Goal: Task Accomplishment & Management: Manage account settings

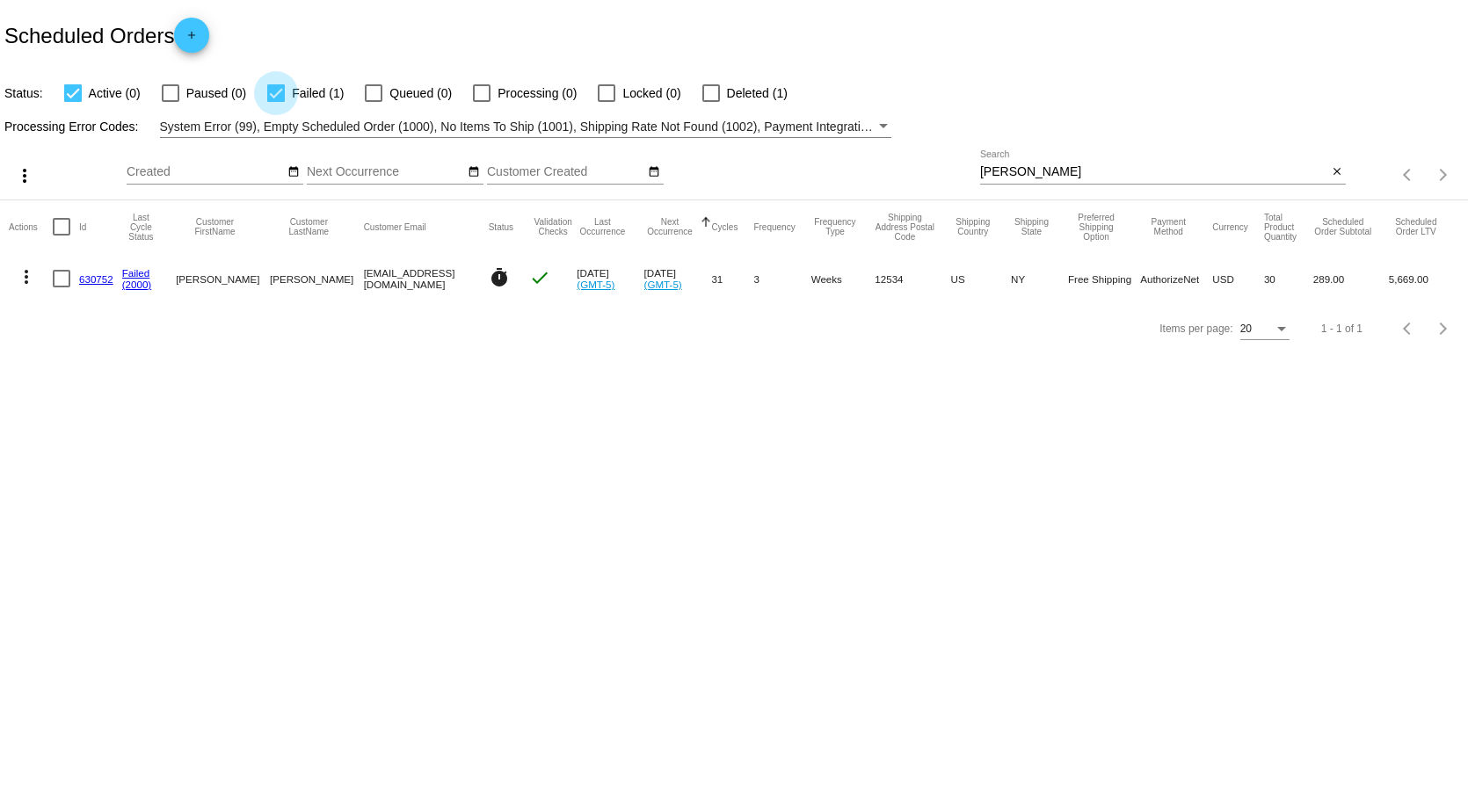
click at [276, 92] on div at bounding box center [275, 93] width 18 height 18
click at [276, 102] on input "Failed (1)" at bounding box center [275, 102] width 1 height 1
checkbox input "false"
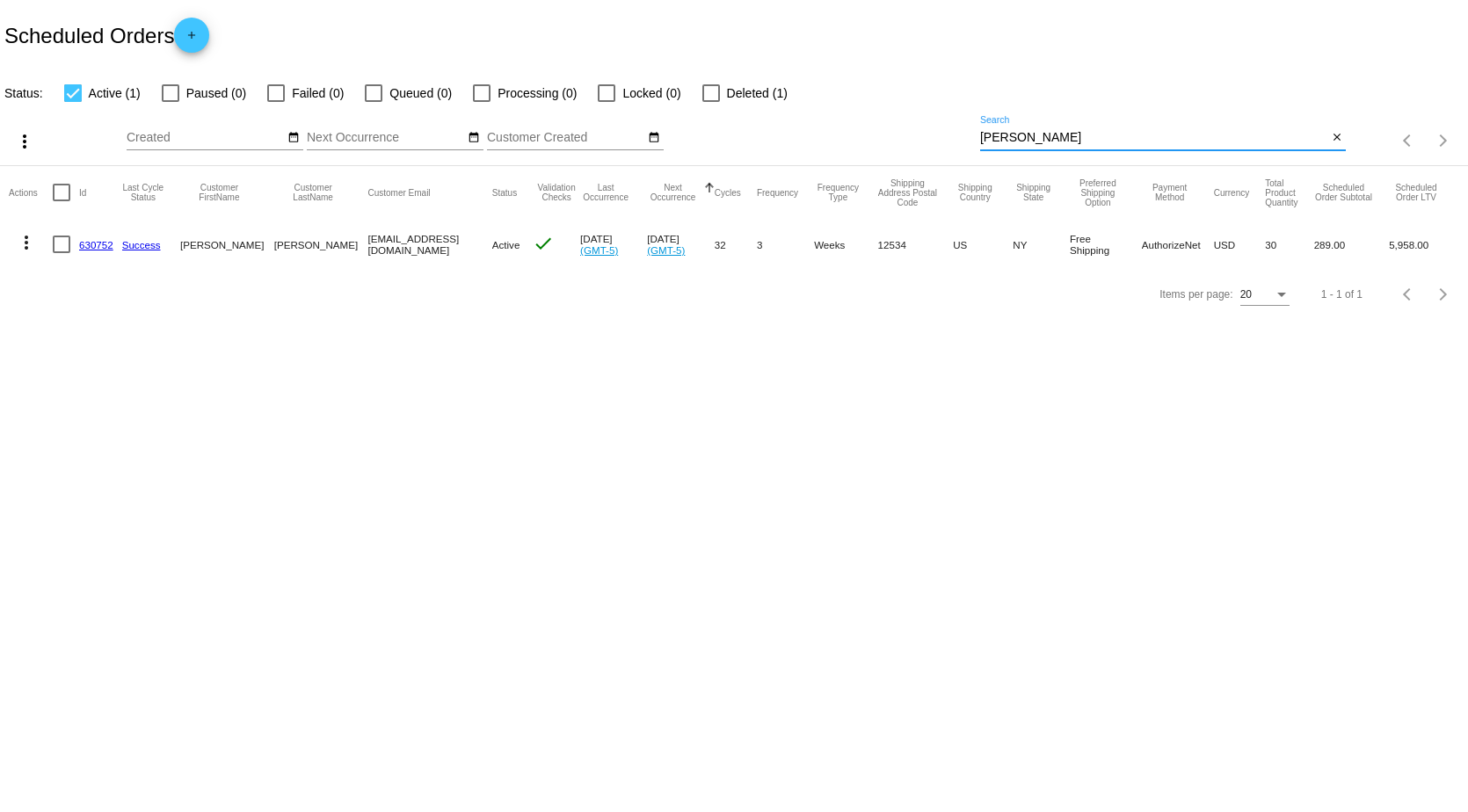
drag, startPoint x: 1038, startPoint y: 140, endPoint x: 764, endPoint y: 131, distance: 274.1
click at [764, 131] on div "more_vert Sep Jan Feb Mar [DATE]" at bounding box center [734, 135] width 1468 height 62
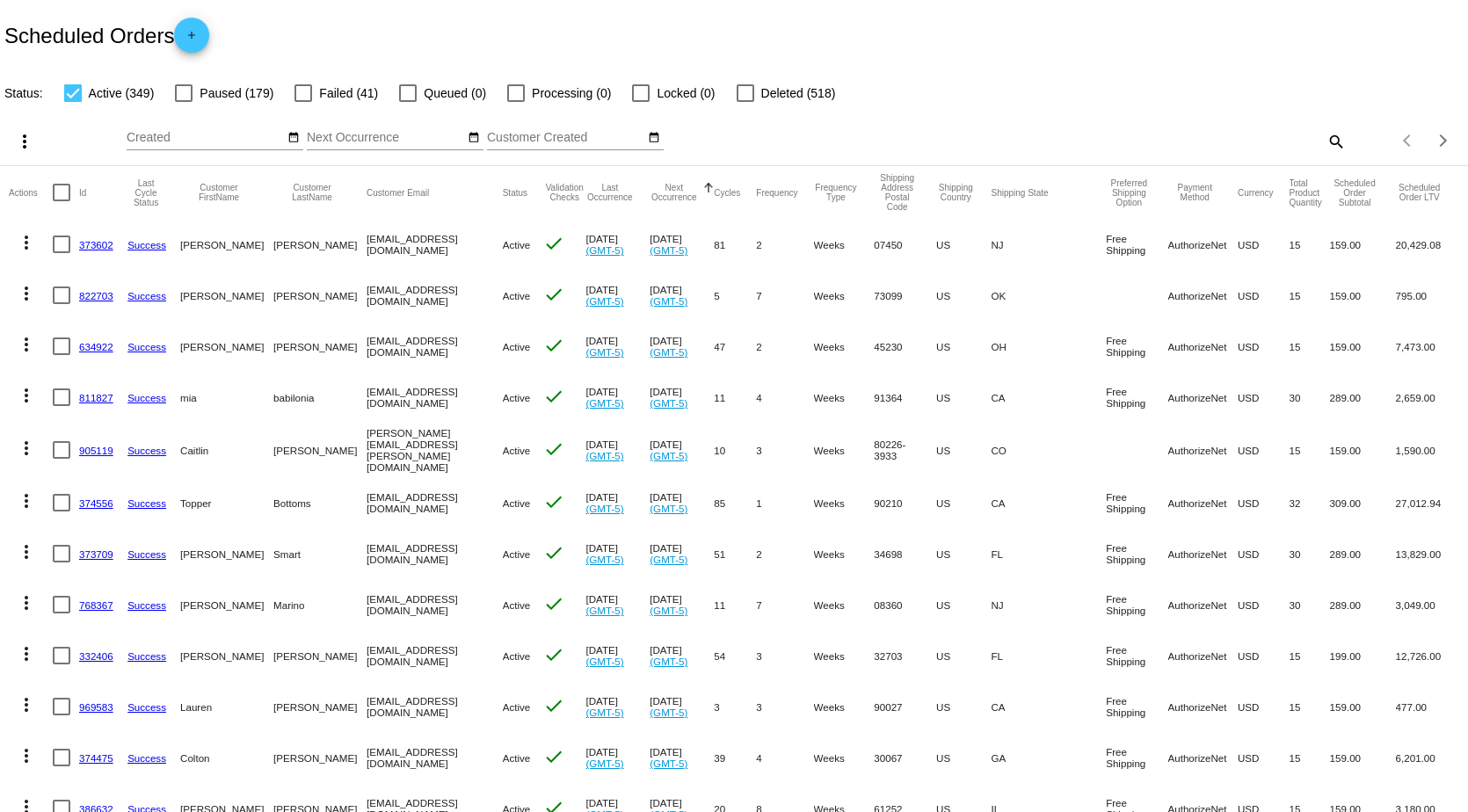
click at [61, 199] on div at bounding box center [62, 192] width 18 height 18
click at [61, 202] on input "checkbox" at bounding box center [61, 202] width 1 height 1
checkbox input "true"
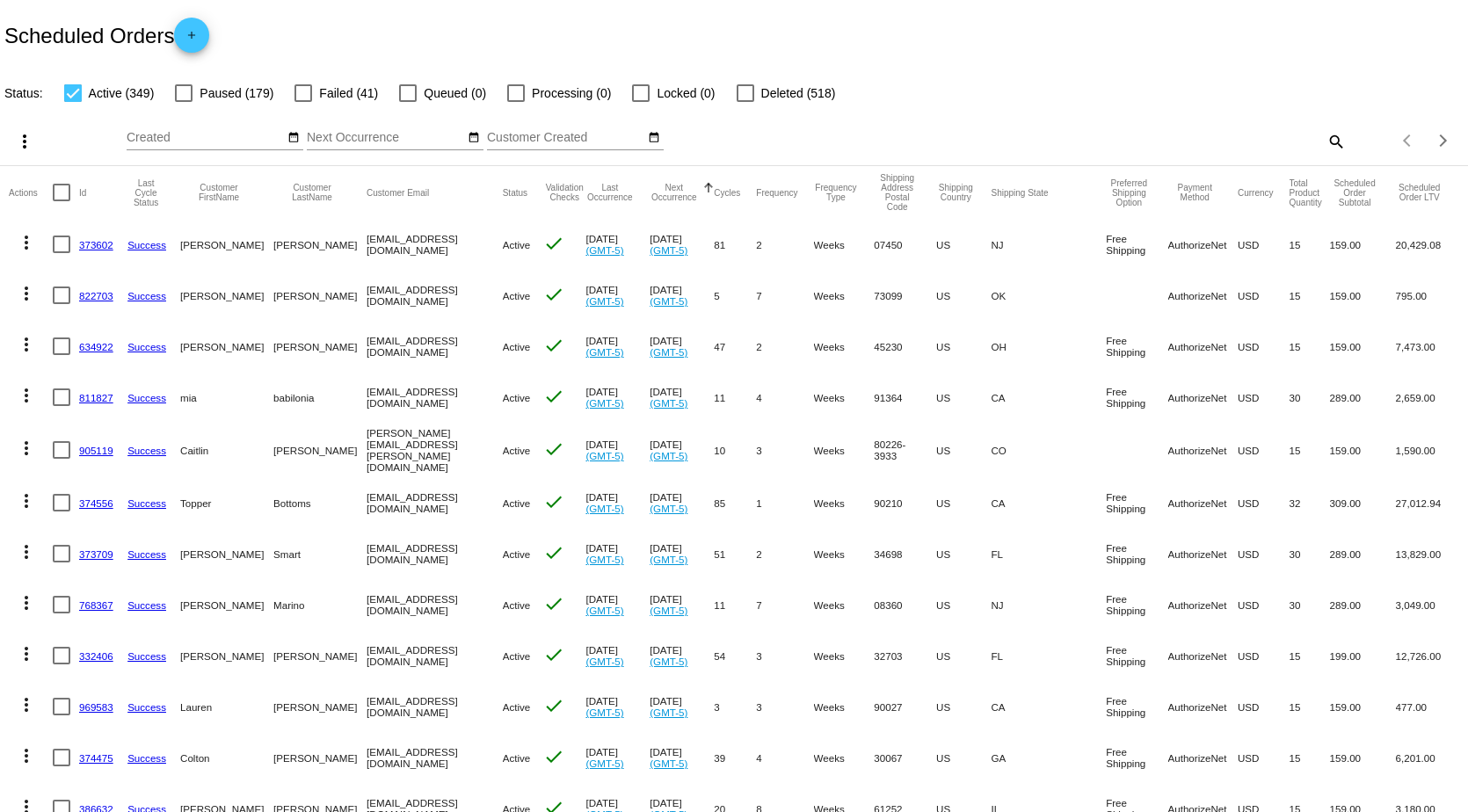
checkbox input "true"
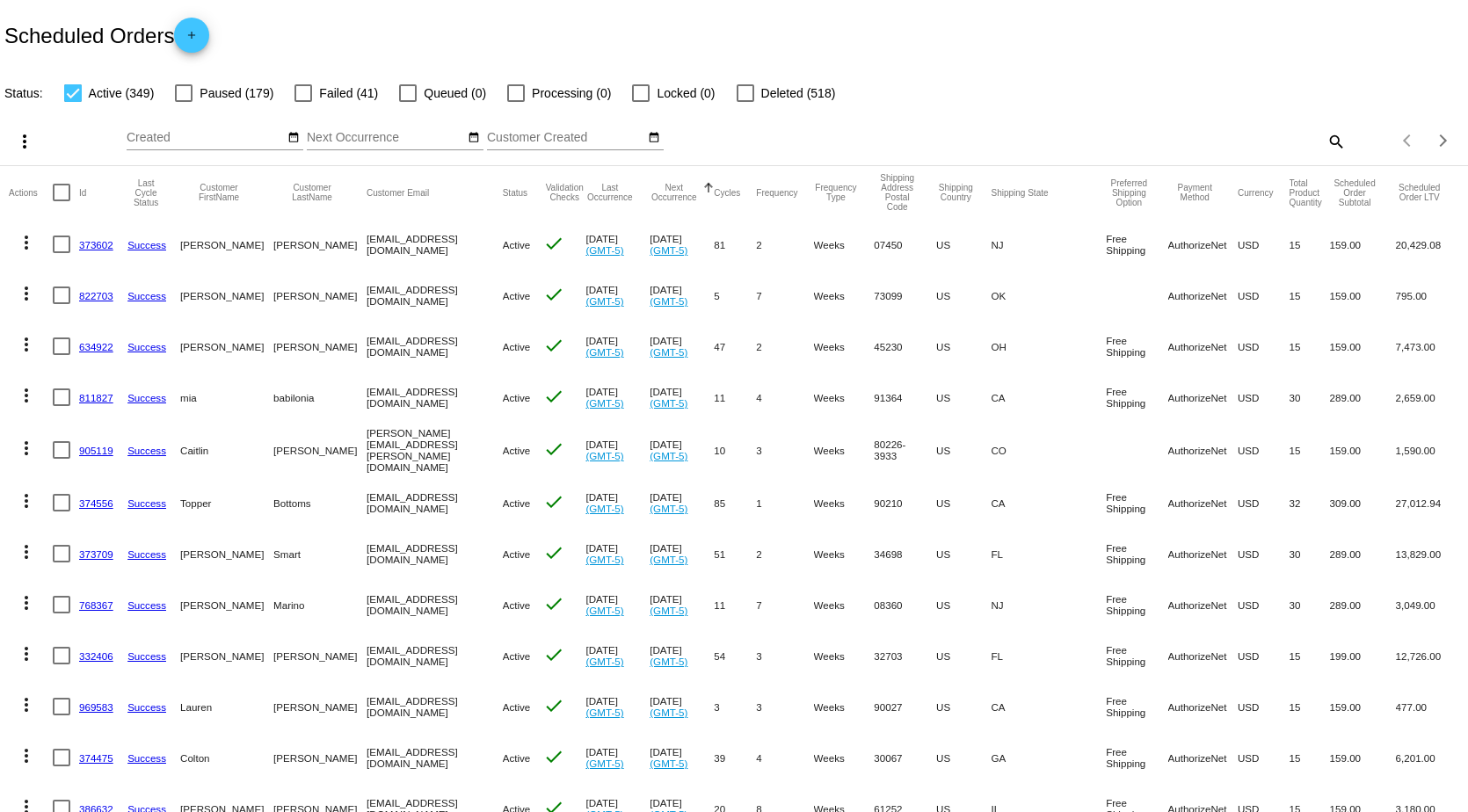
checkbox input "true"
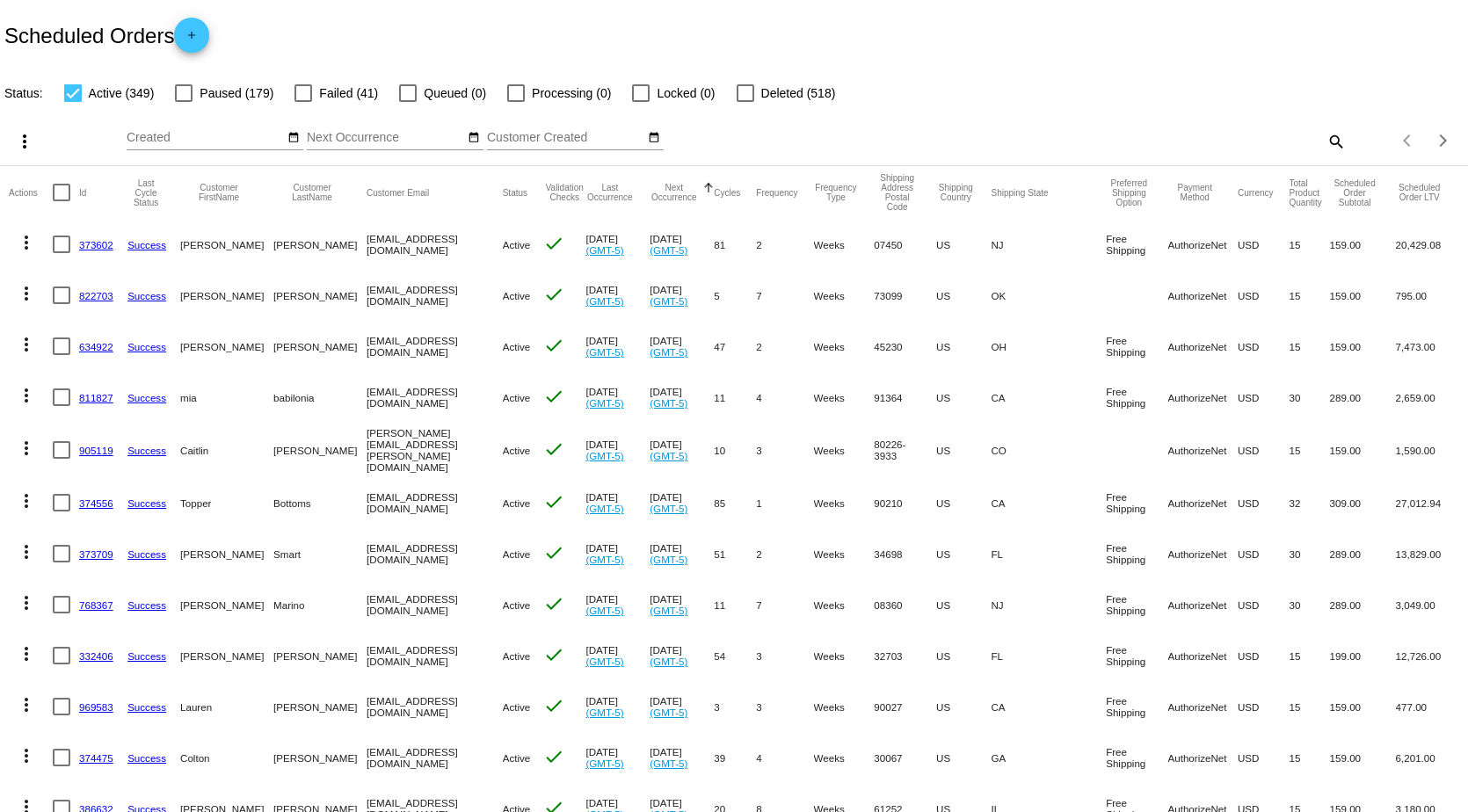
checkbox input "true"
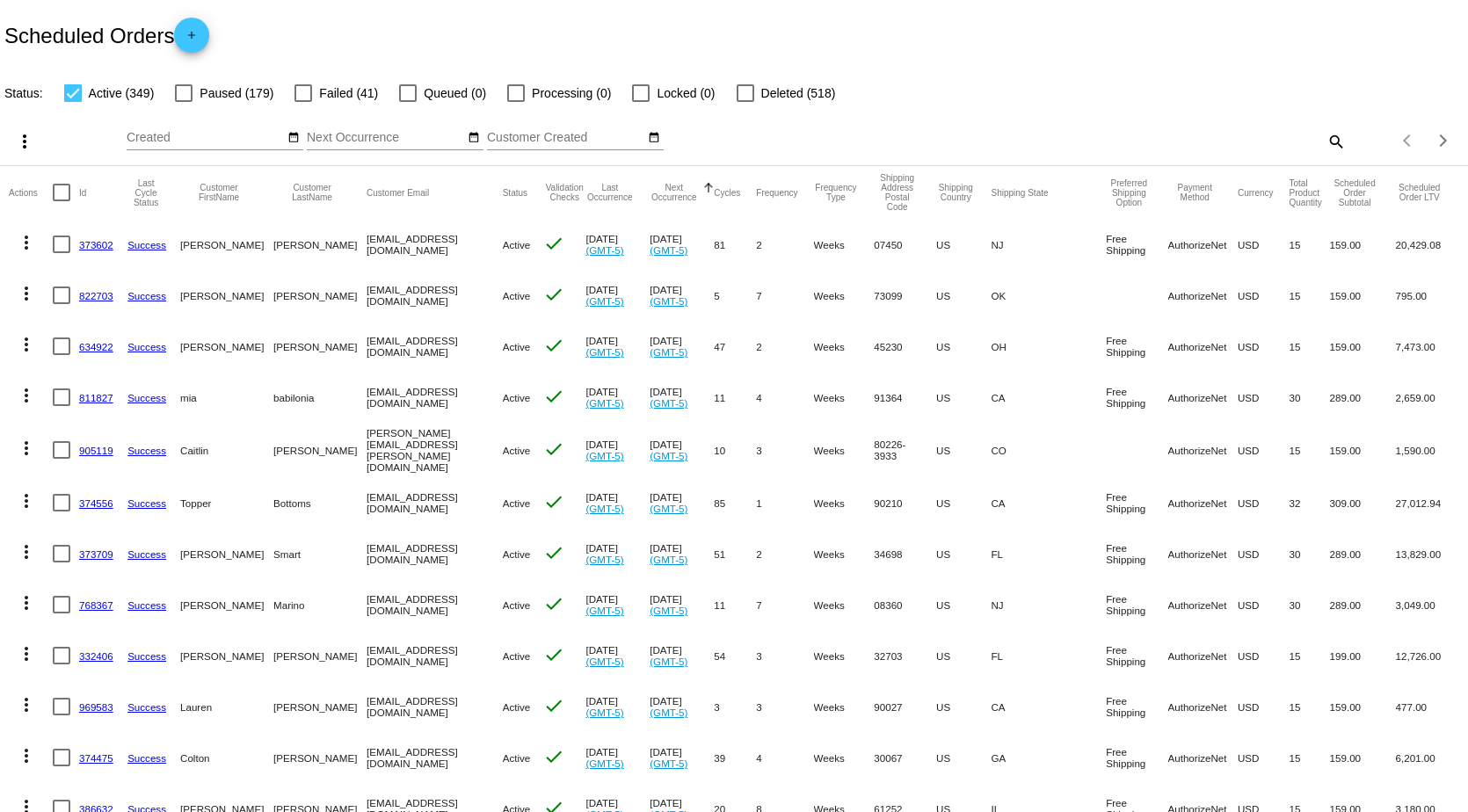
checkbox input "true"
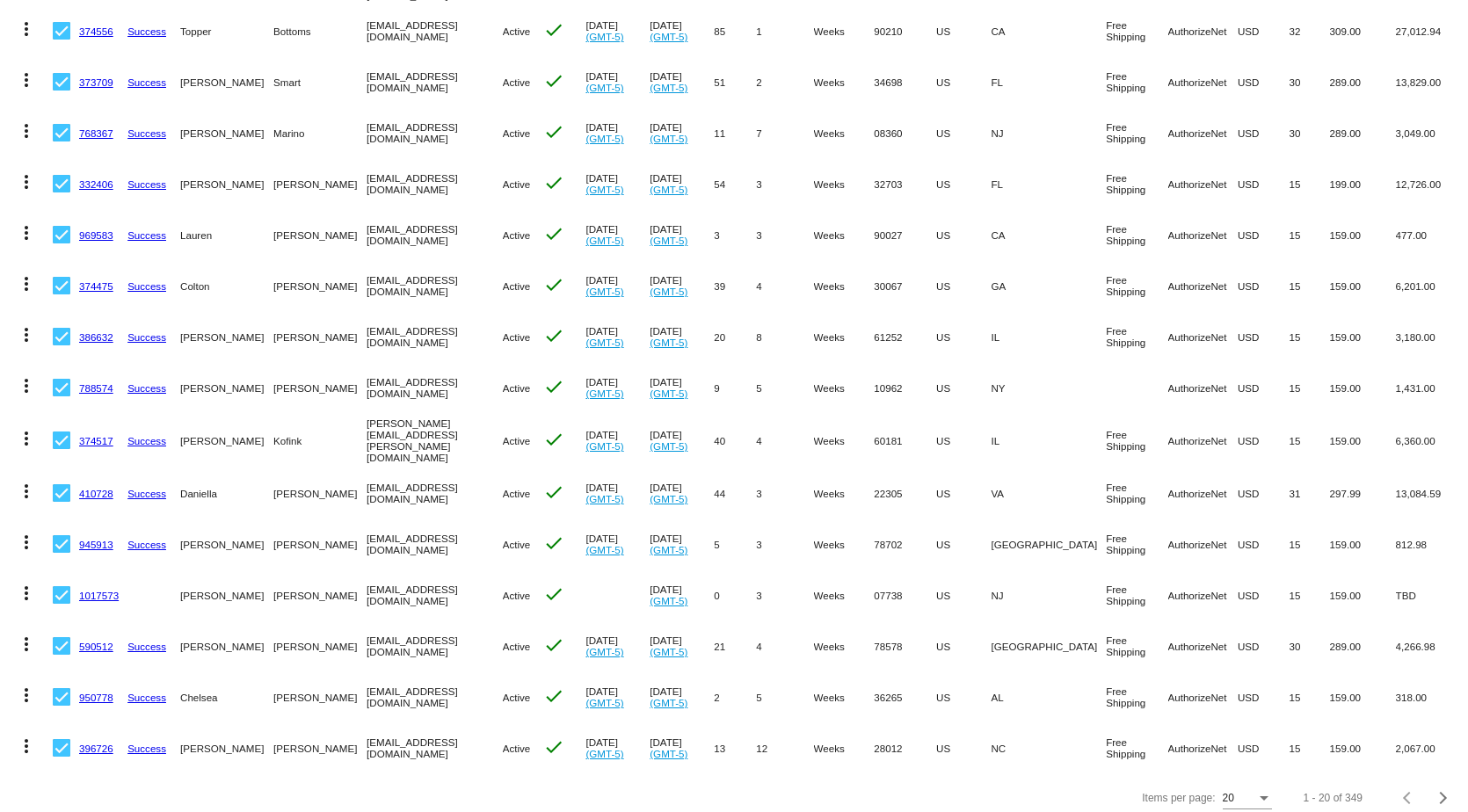
scroll to position [488, 0]
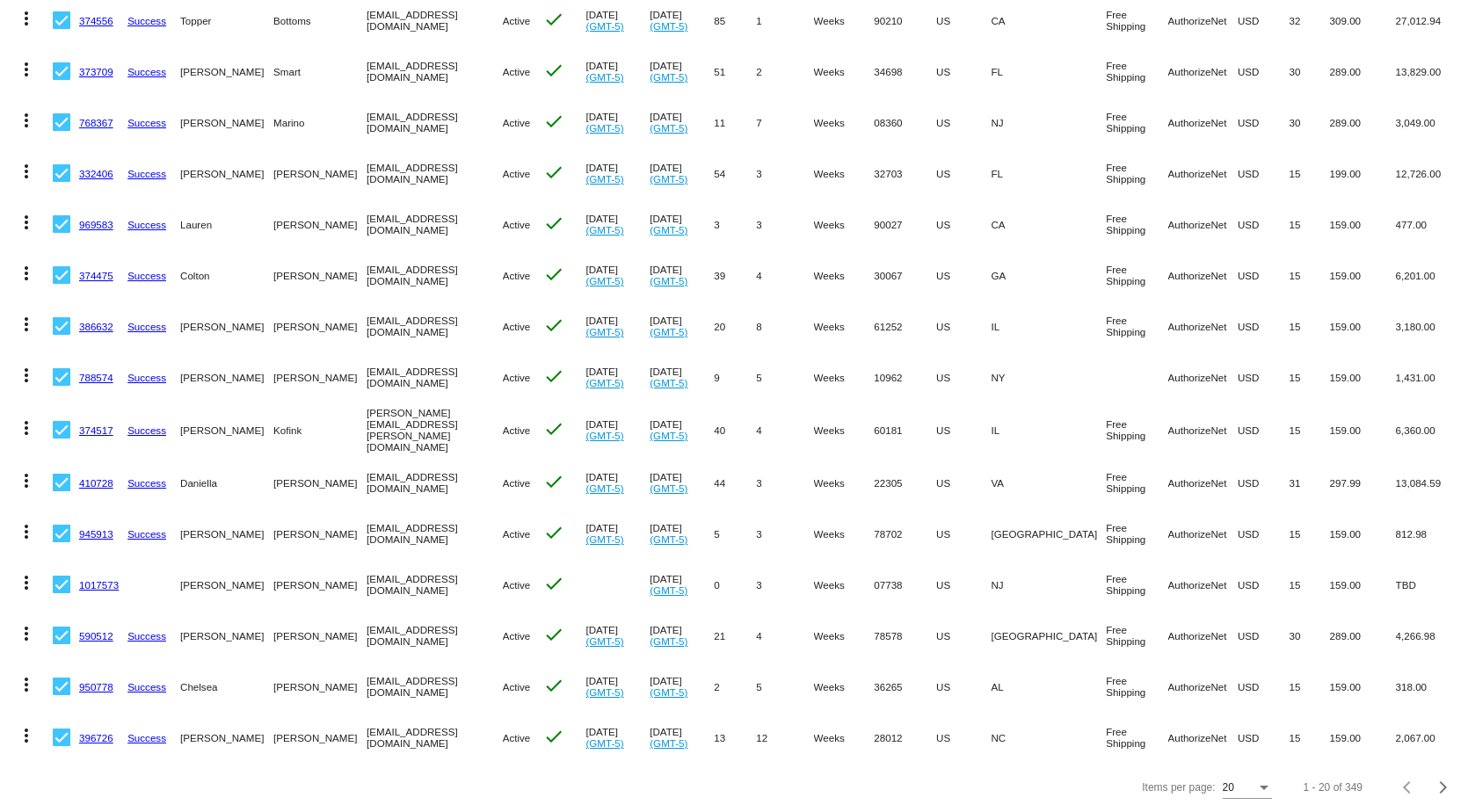
click at [62, 729] on div at bounding box center [62, 737] width 18 height 18
click at [62, 747] on input "checkbox" at bounding box center [61, 747] width 1 height 1
checkbox input "false"
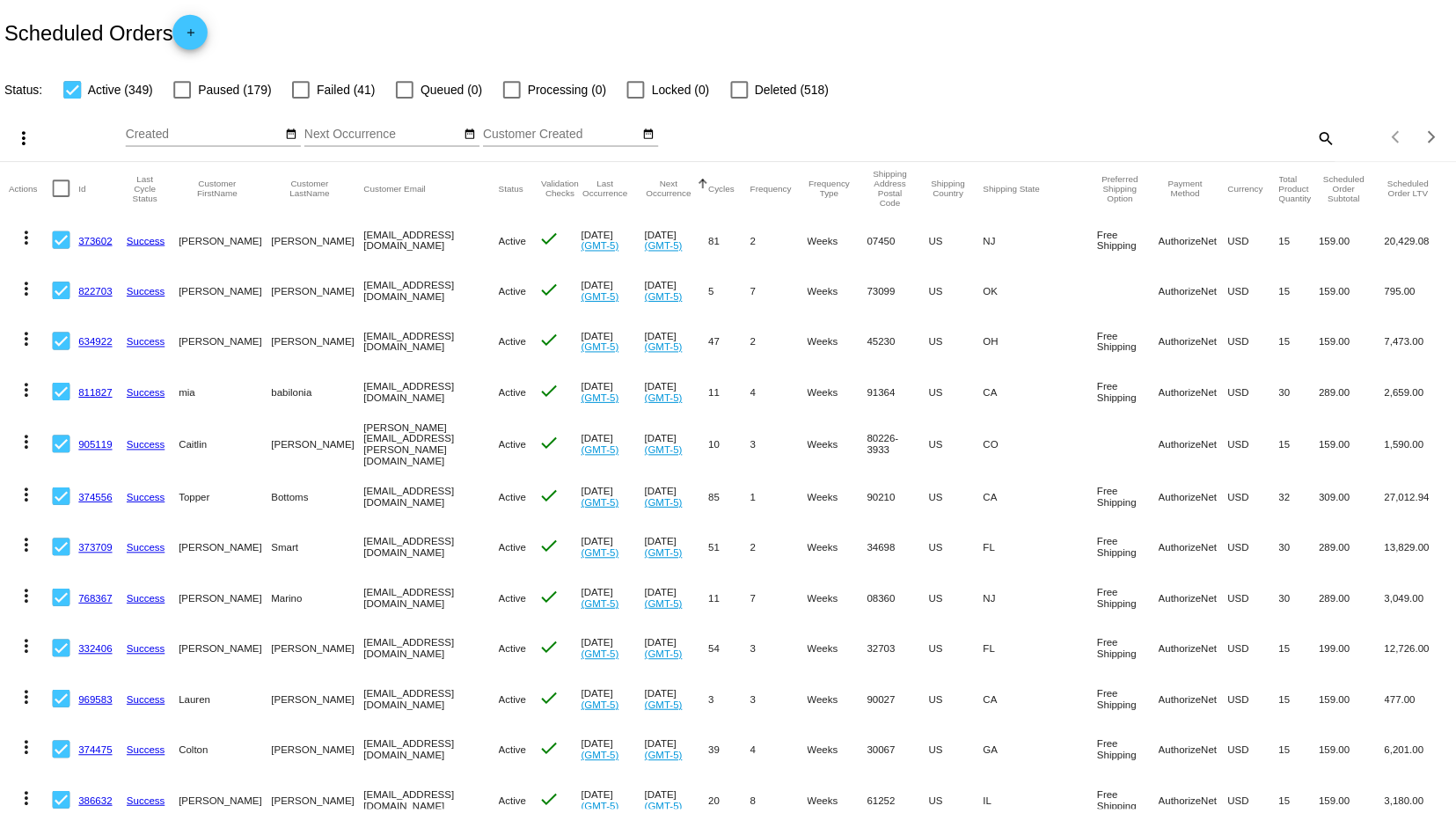
scroll to position [0, 0]
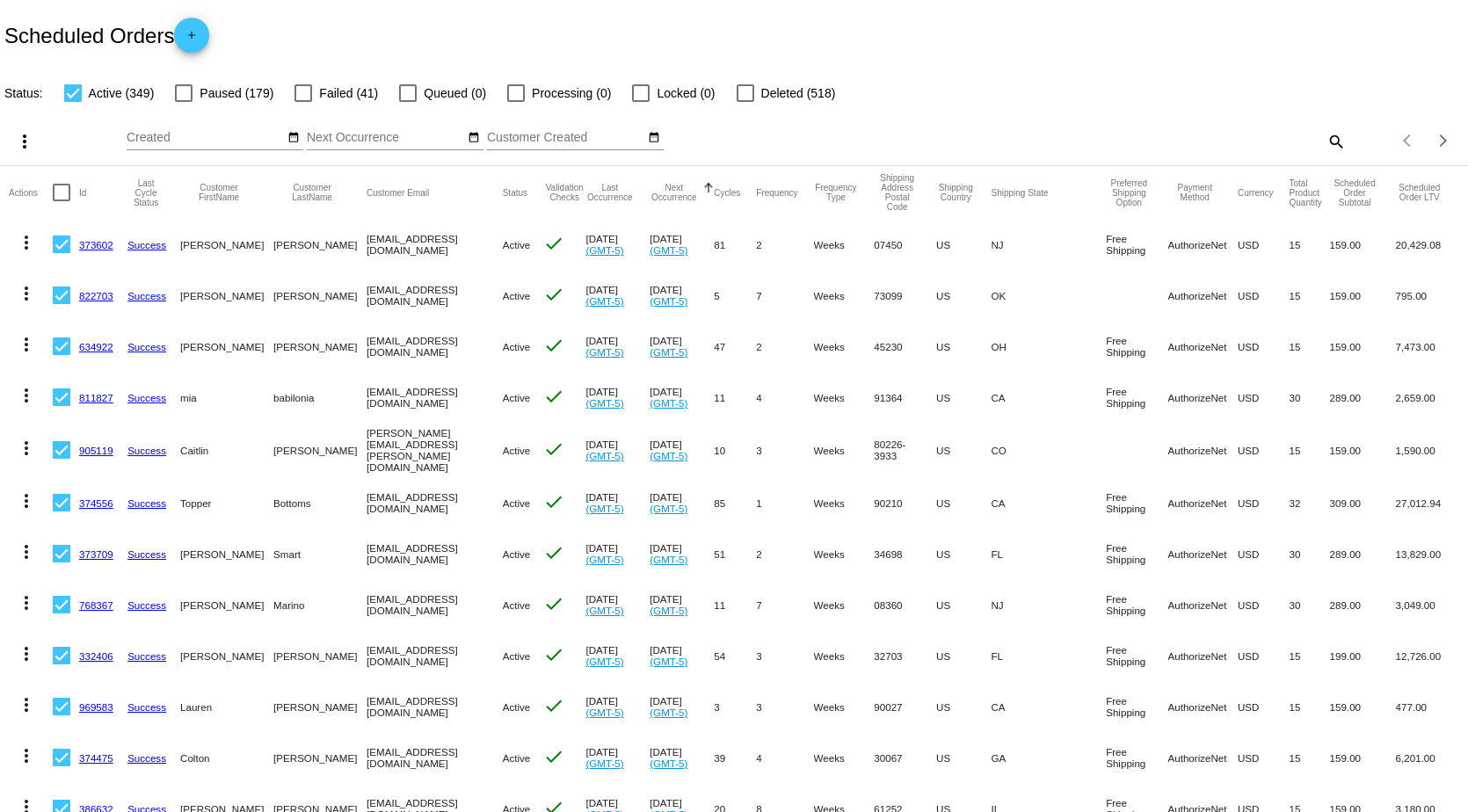
click at [22, 139] on mat-icon "more_vert" at bounding box center [25, 141] width 21 height 21
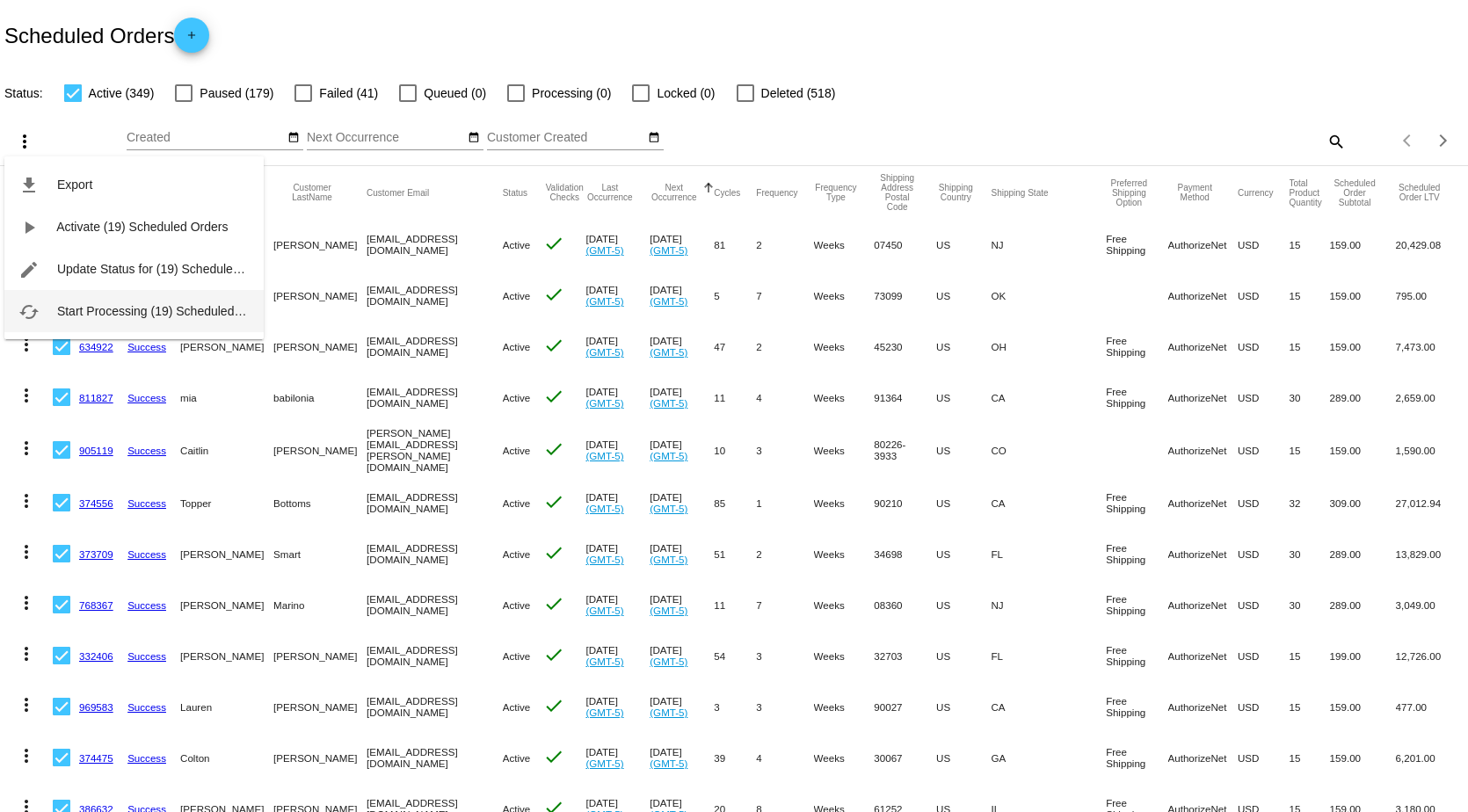
click at [100, 304] on span "Start Processing (19) Scheduled Orders" at bounding box center [166, 310] width 218 height 14
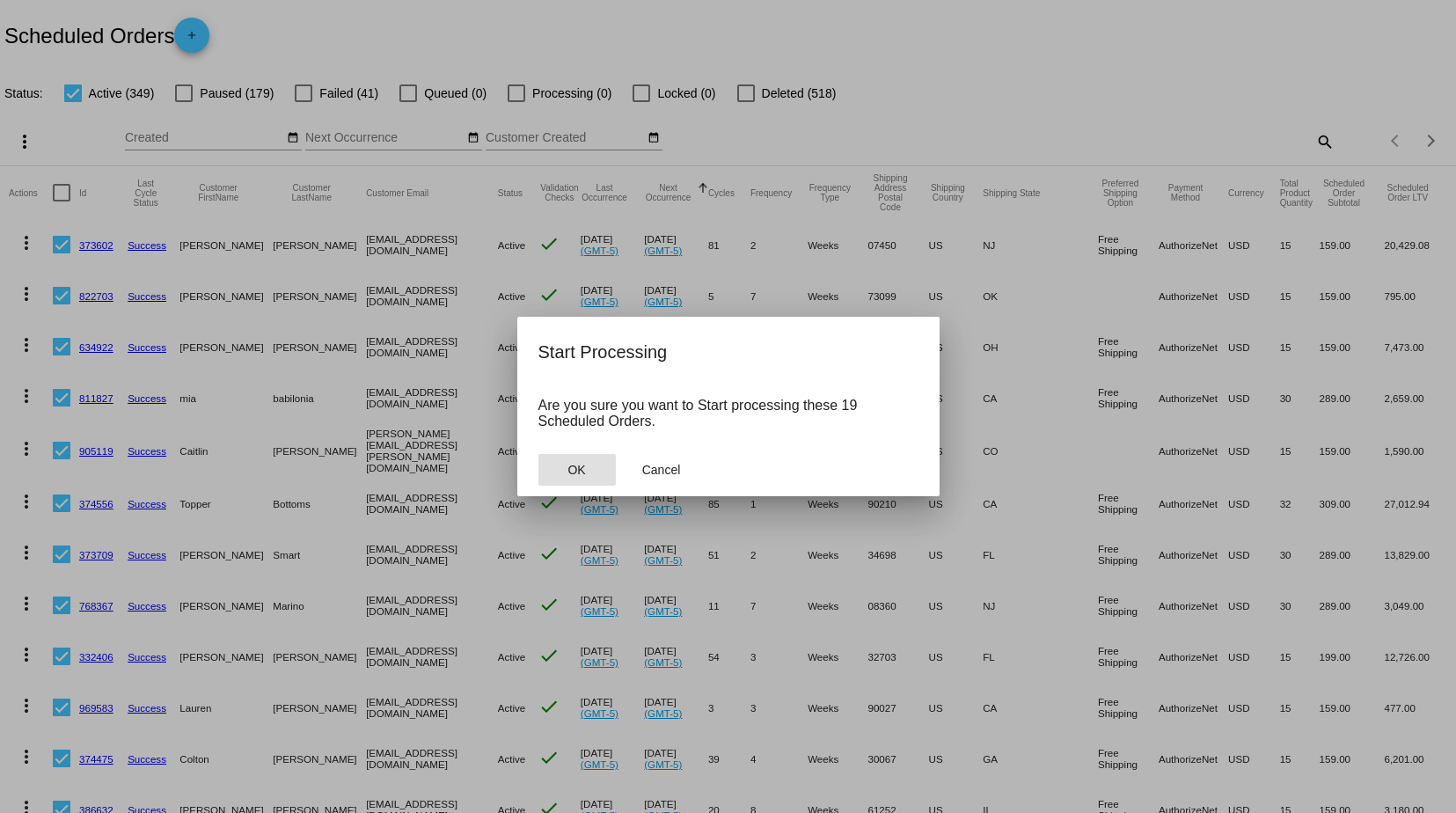
click at [581, 460] on button "OK" at bounding box center [577, 469] width 78 height 31
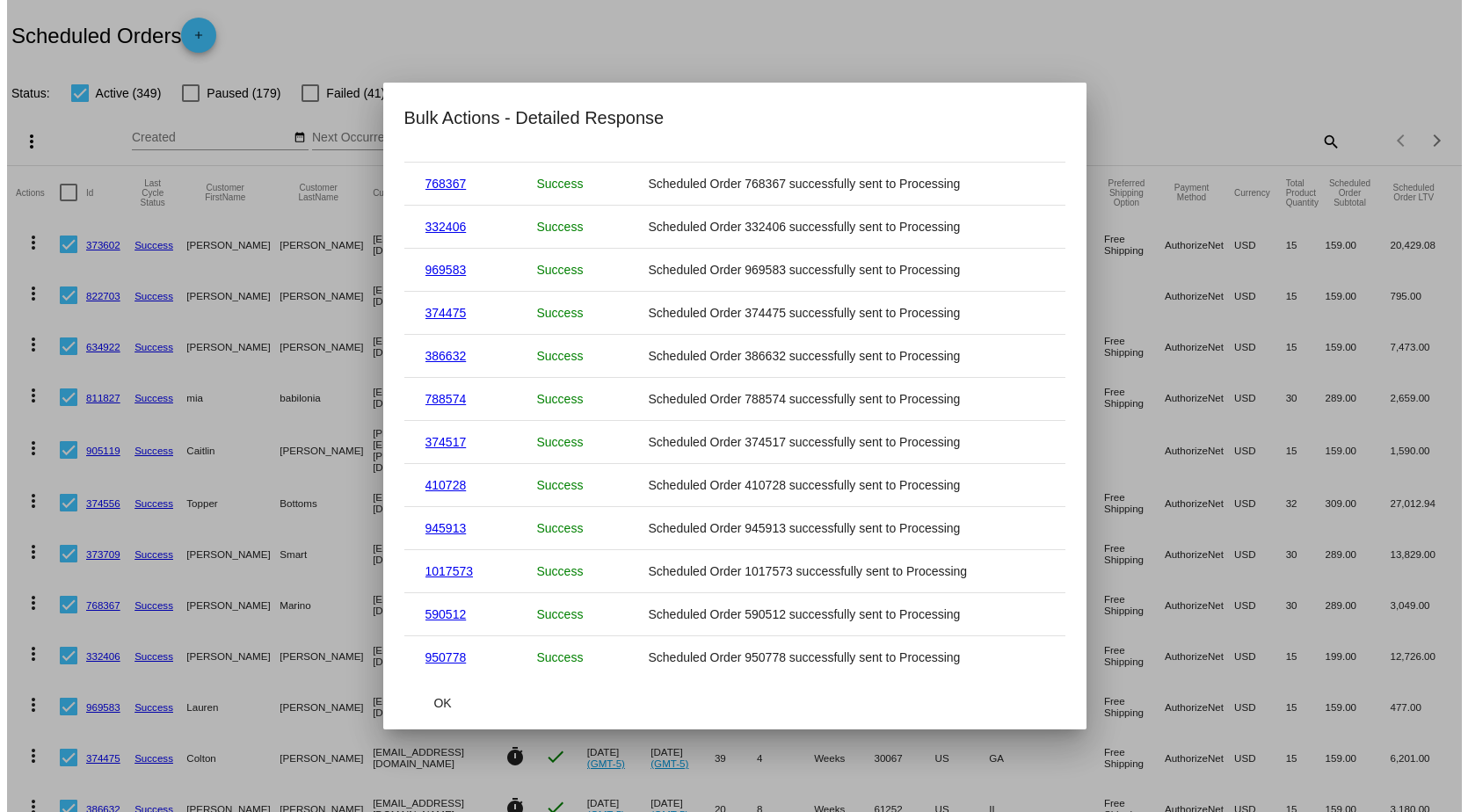
scroll to position [369, 0]
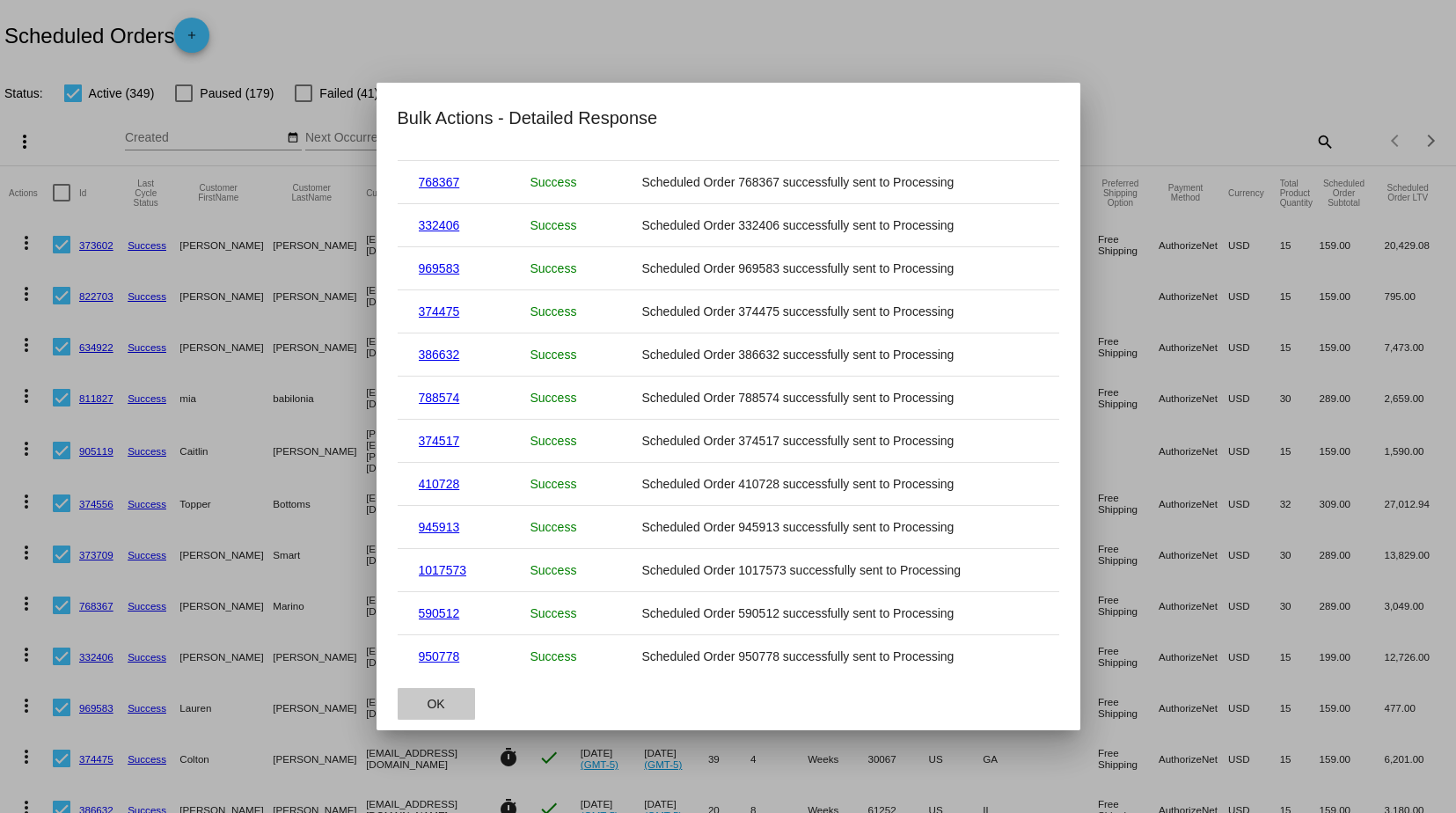
click at [439, 709] on span "OK" at bounding box center [435, 704] width 18 height 14
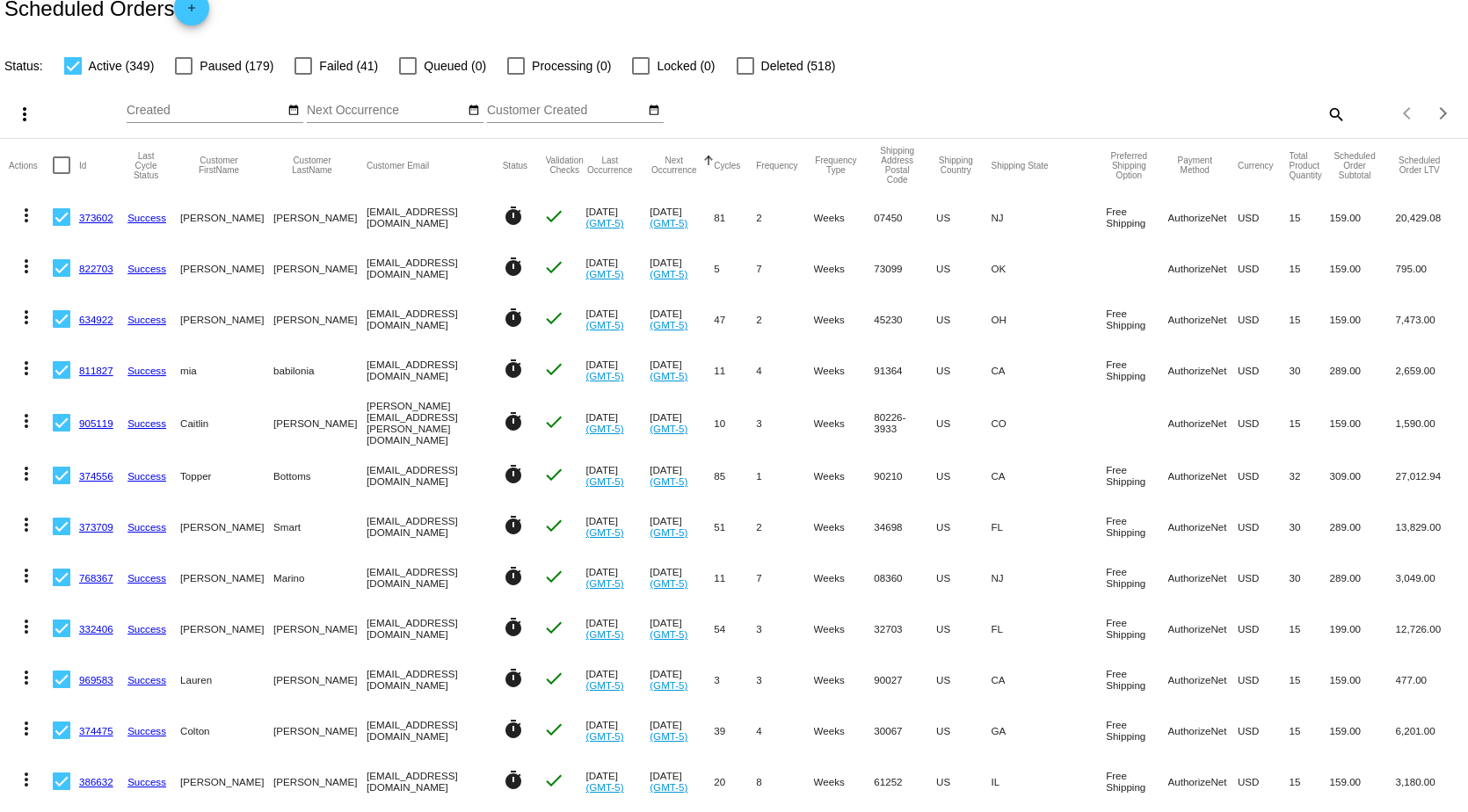
scroll to position [0, 0]
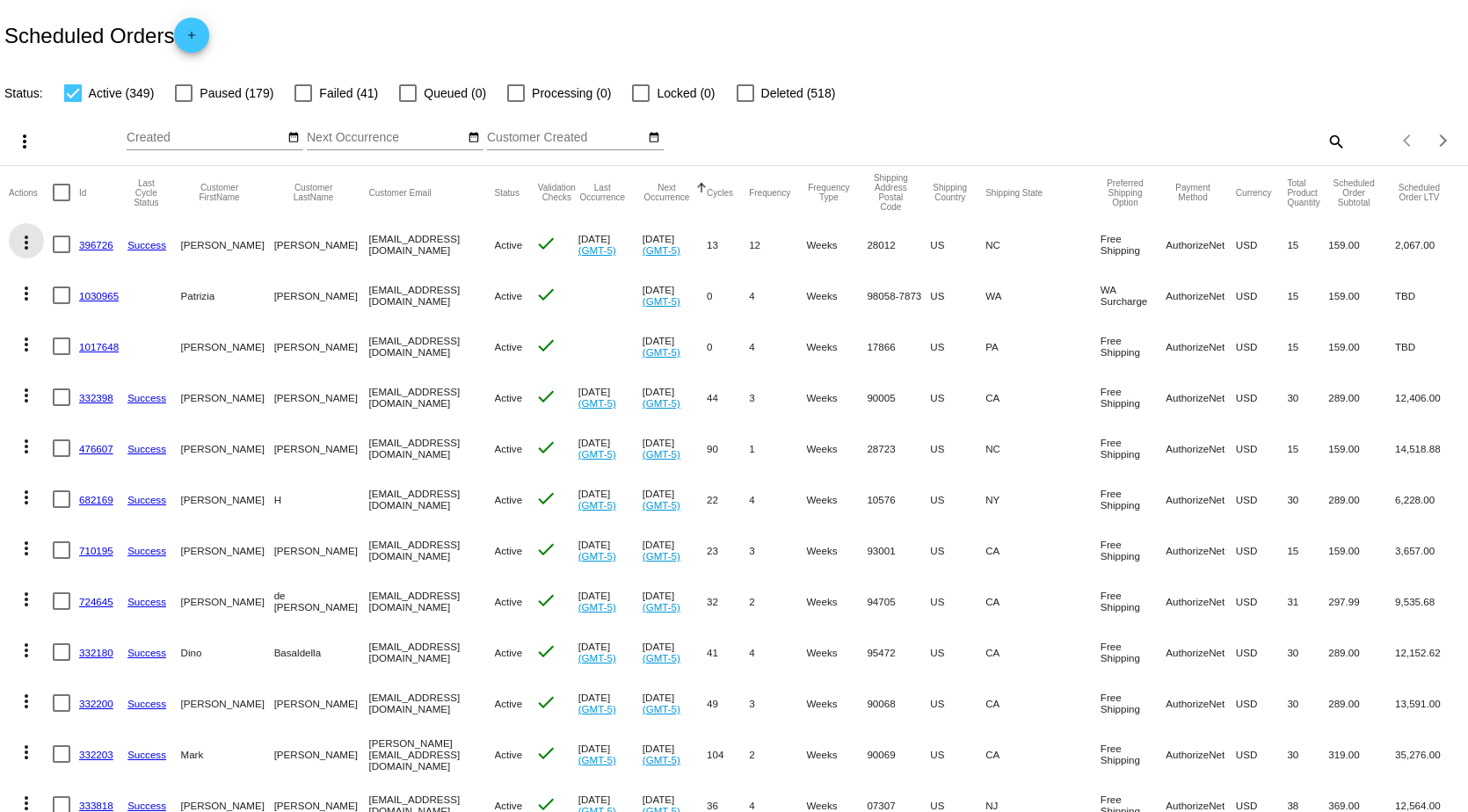
click at [23, 239] on mat-icon "more_vert" at bounding box center [27, 242] width 21 height 21
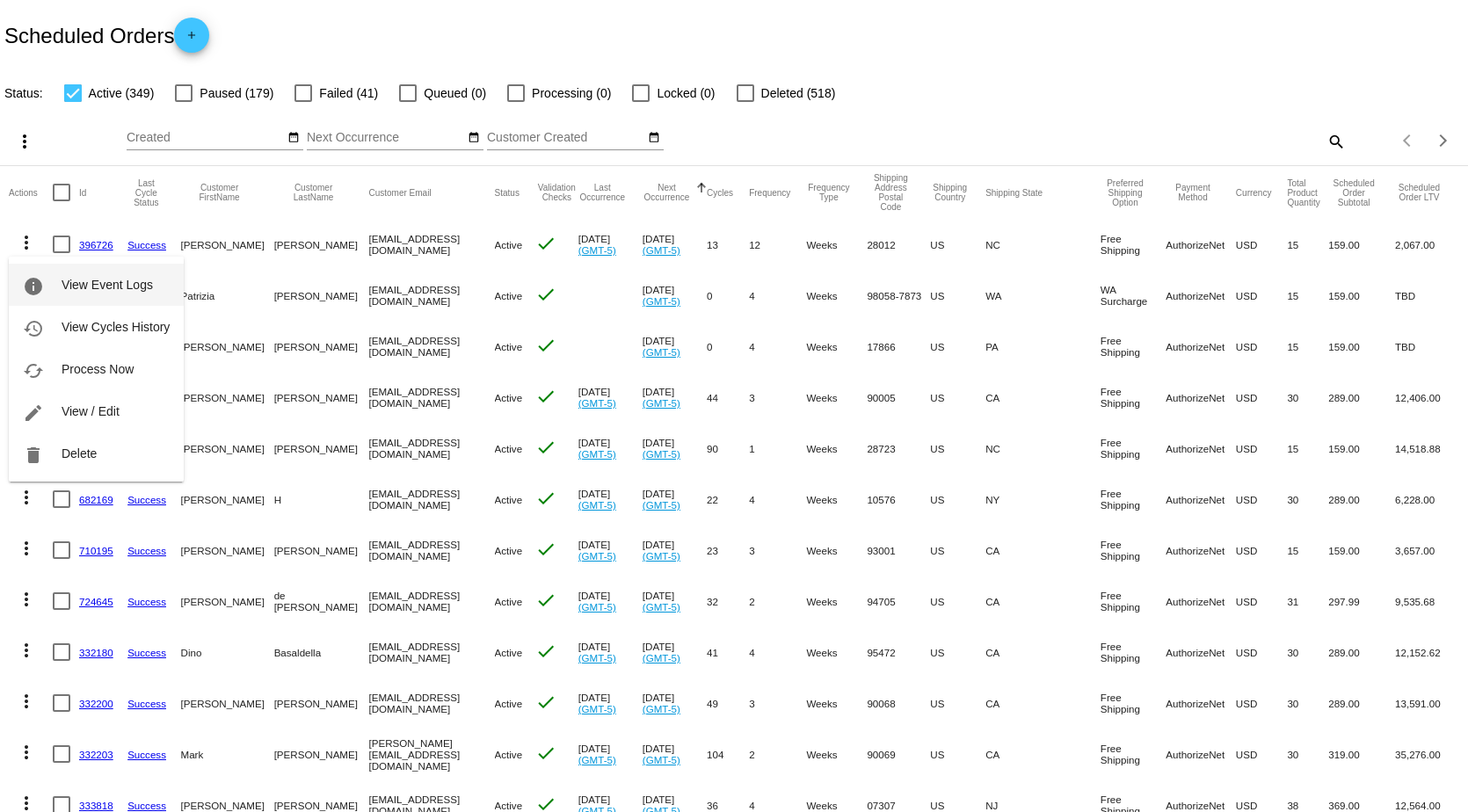
click at [69, 287] on span "View Event Logs" at bounding box center [107, 284] width 92 height 14
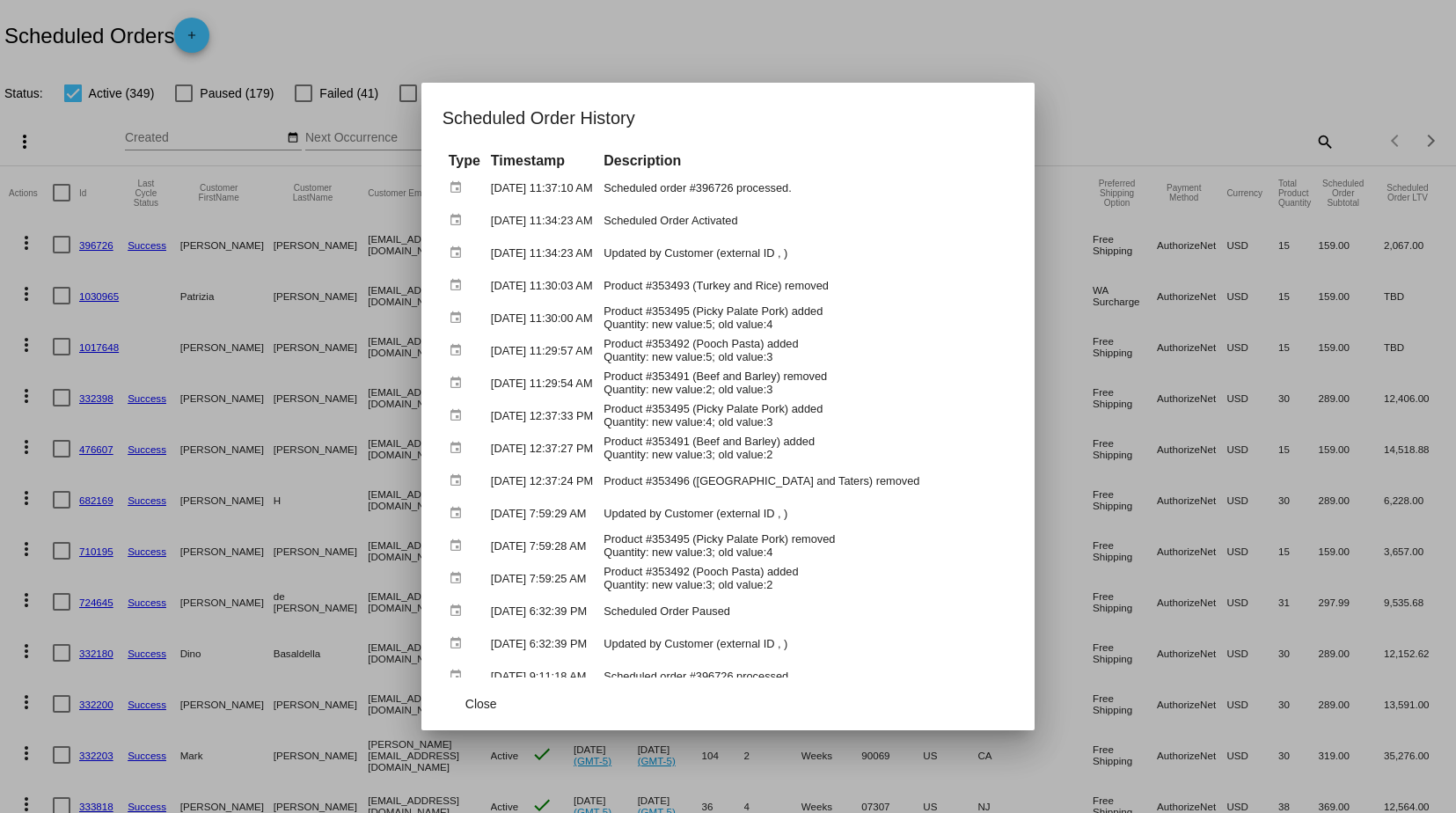
click at [1066, 50] on div at bounding box center [728, 406] width 1456 height 813
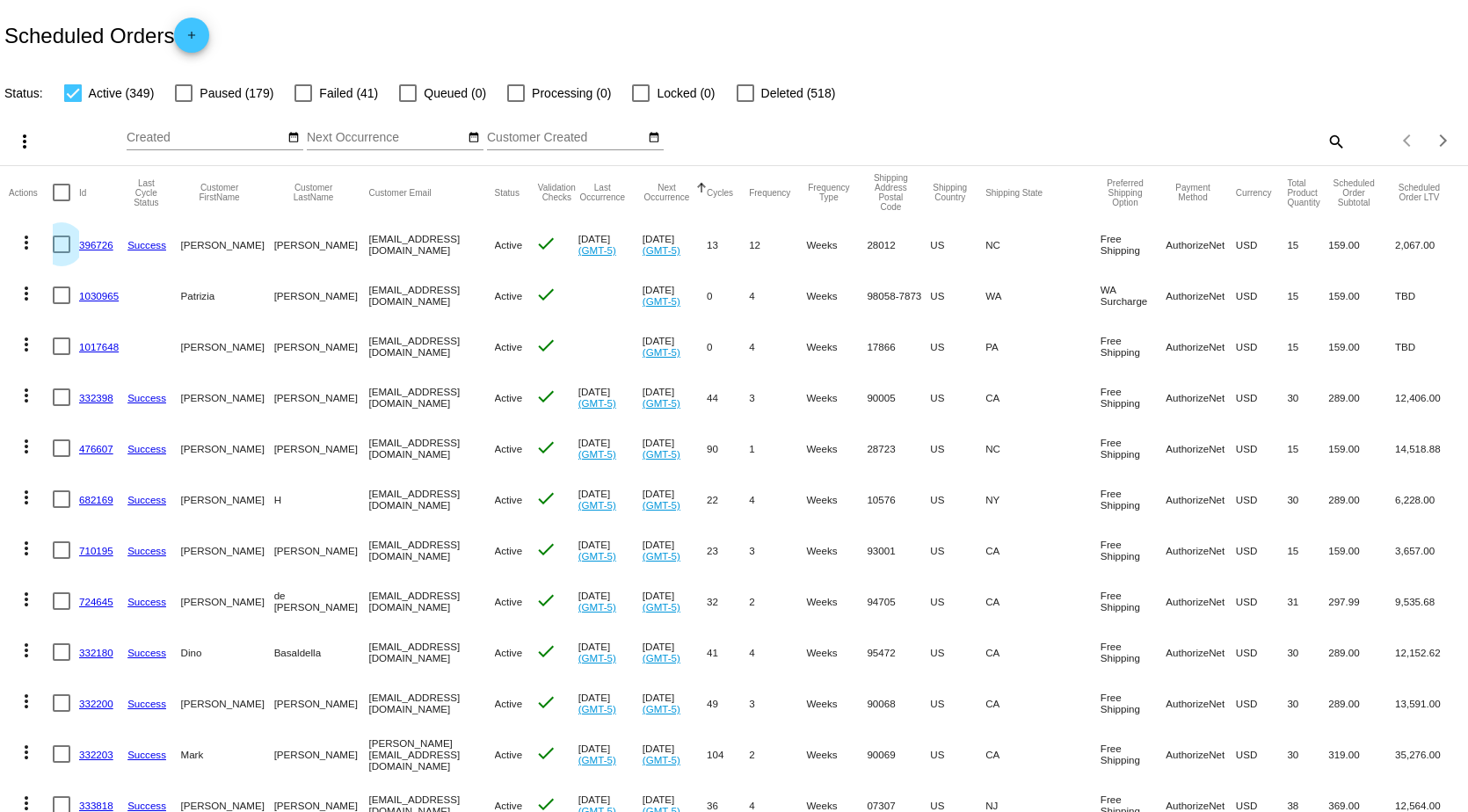
click at [62, 246] on div at bounding box center [62, 244] width 18 height 18
click at [62, 253] on input "checkbox" at bounding box center [61, 253] width 1 height 1
checkbox input "true"
click at [24, 238] on mat-icon "more_vert" at bounding box center [27, 242] width 21 height 21
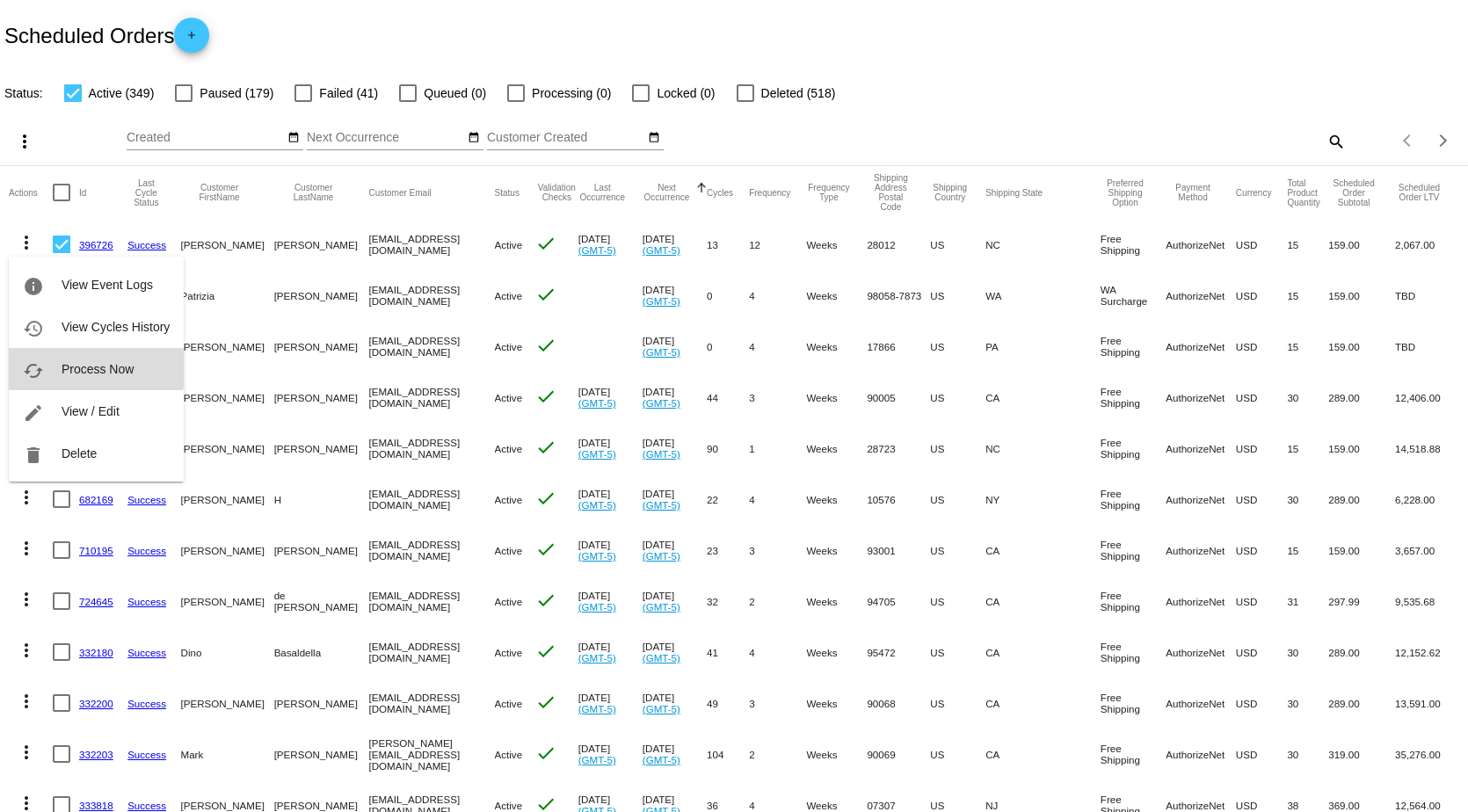
click at [84, 366] on span "Process Now" at bounding box center [97, 369] width 72 height 14
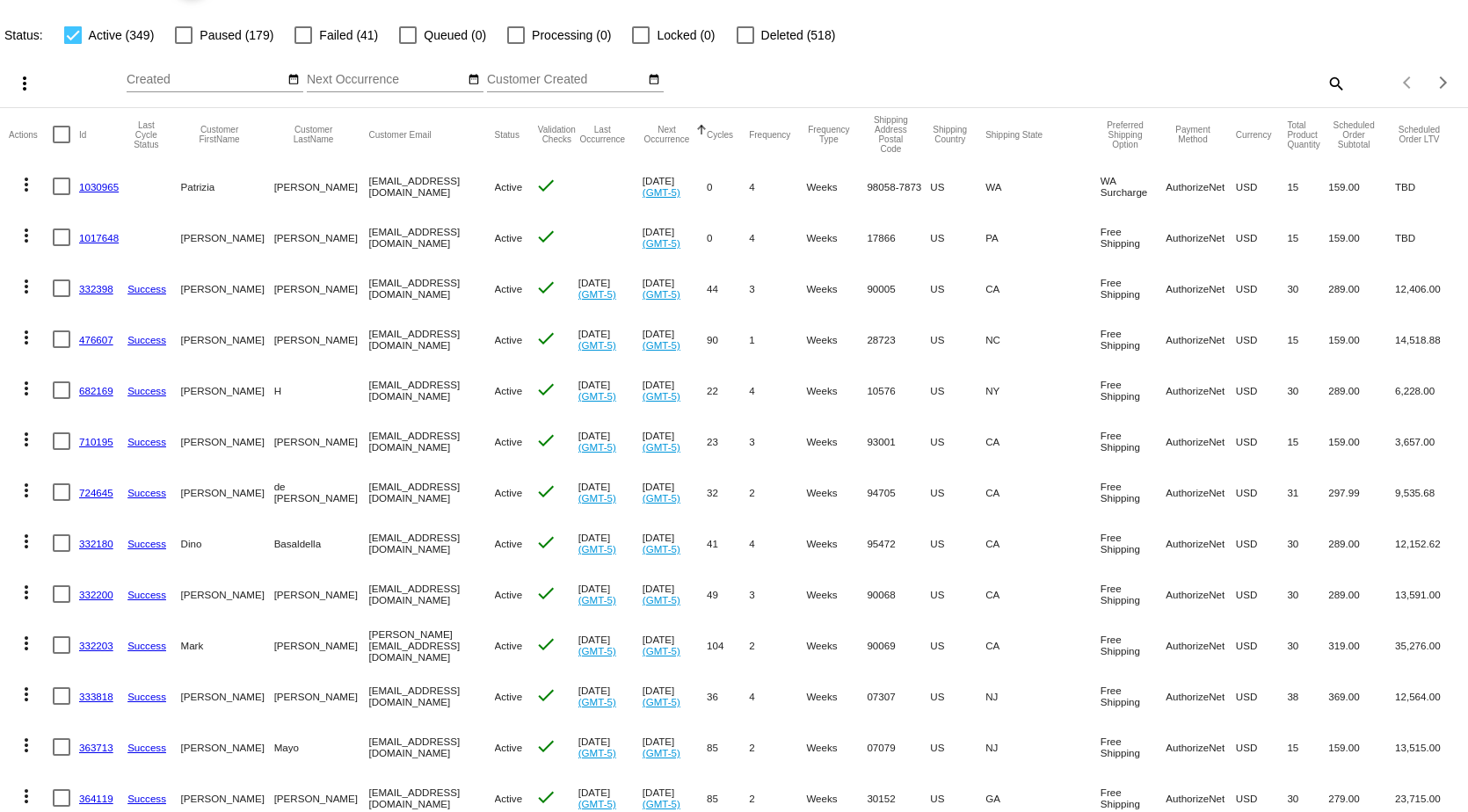
scroll to position [88, 0]
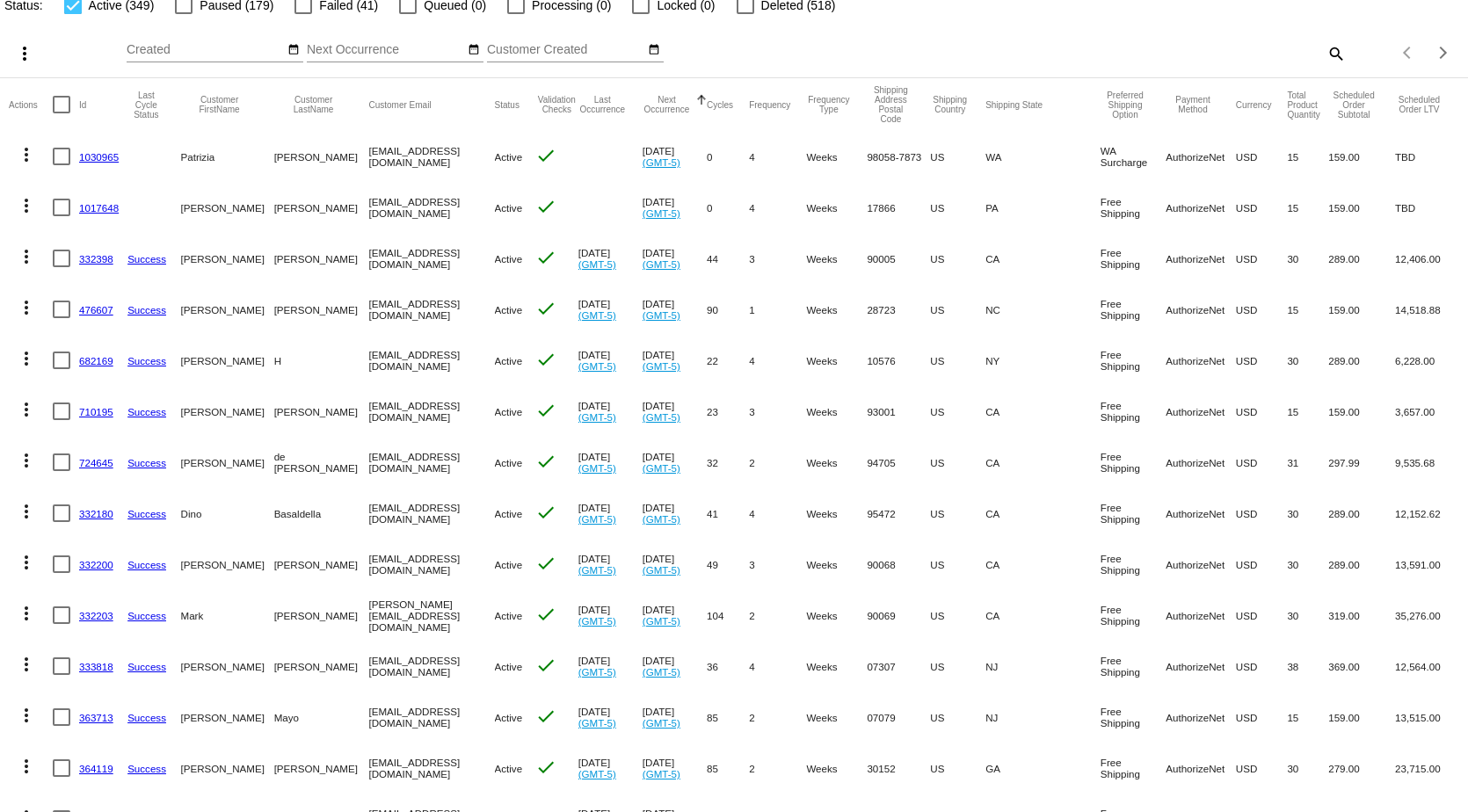
click at [84, 157] on link "1030965" at bounding box center [99, 157] width 40 height 11
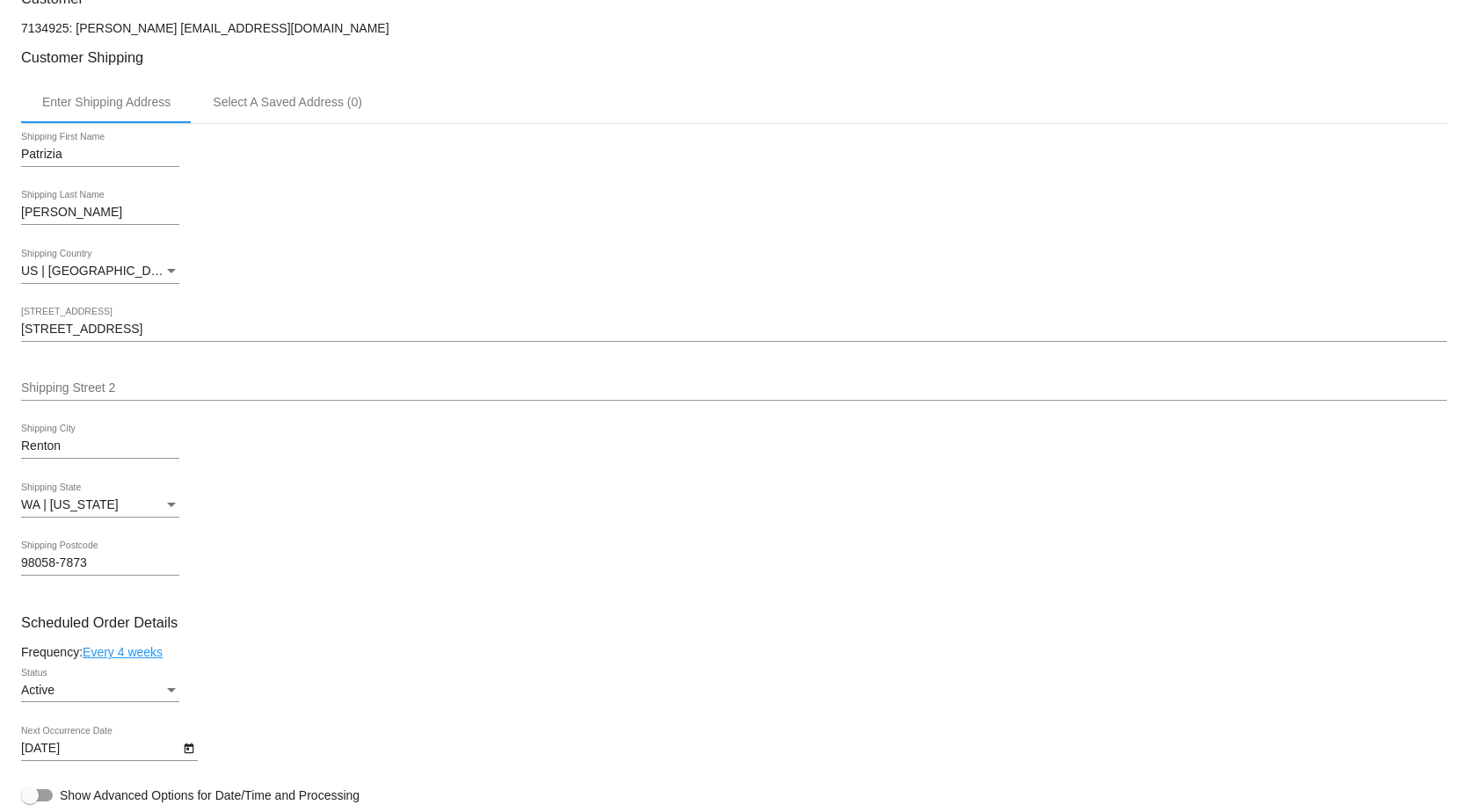
scroll to position [439, 0]
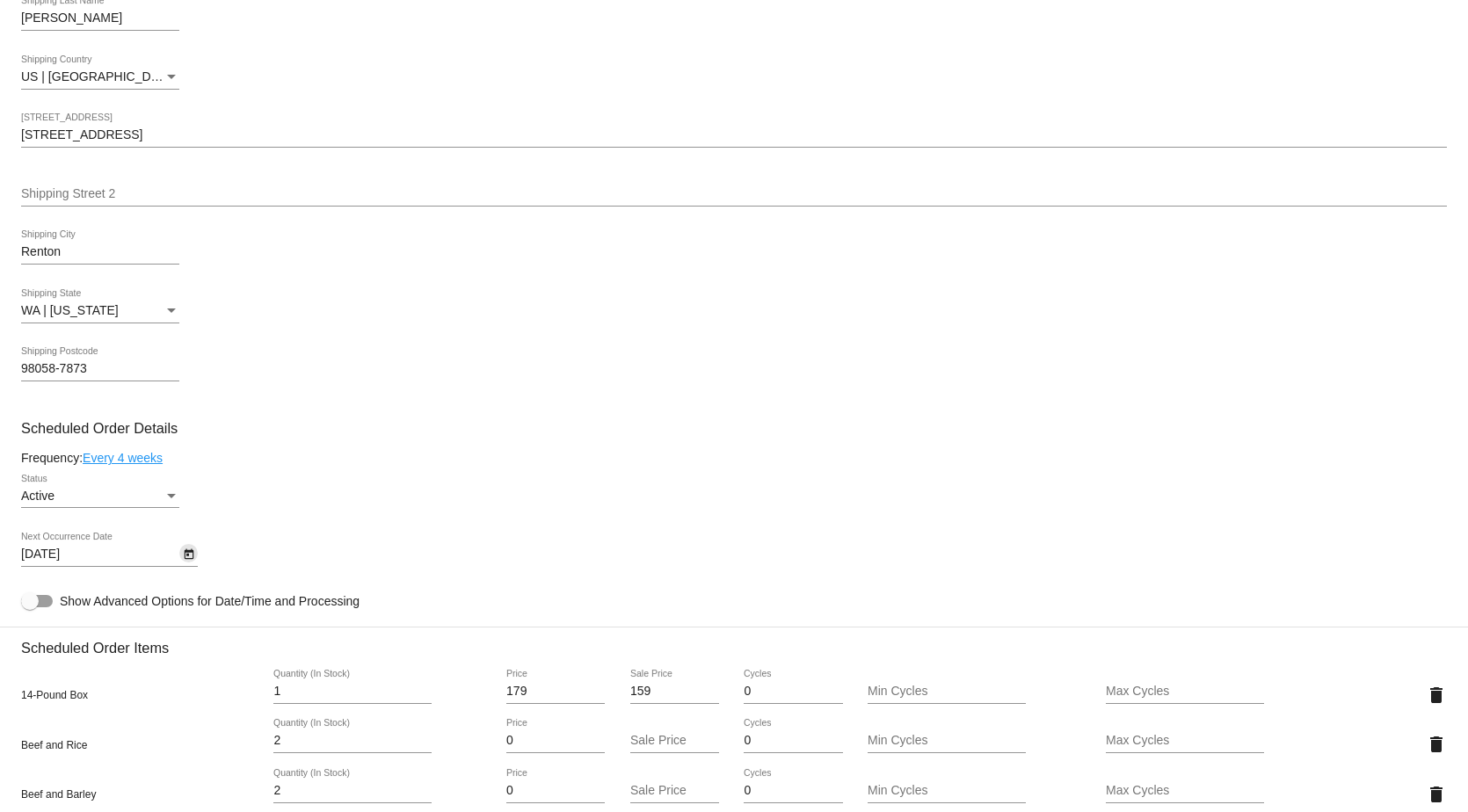
click at [190, 560] on icon "Open calendar" at bounding box center [188, 554] width 9 height 10
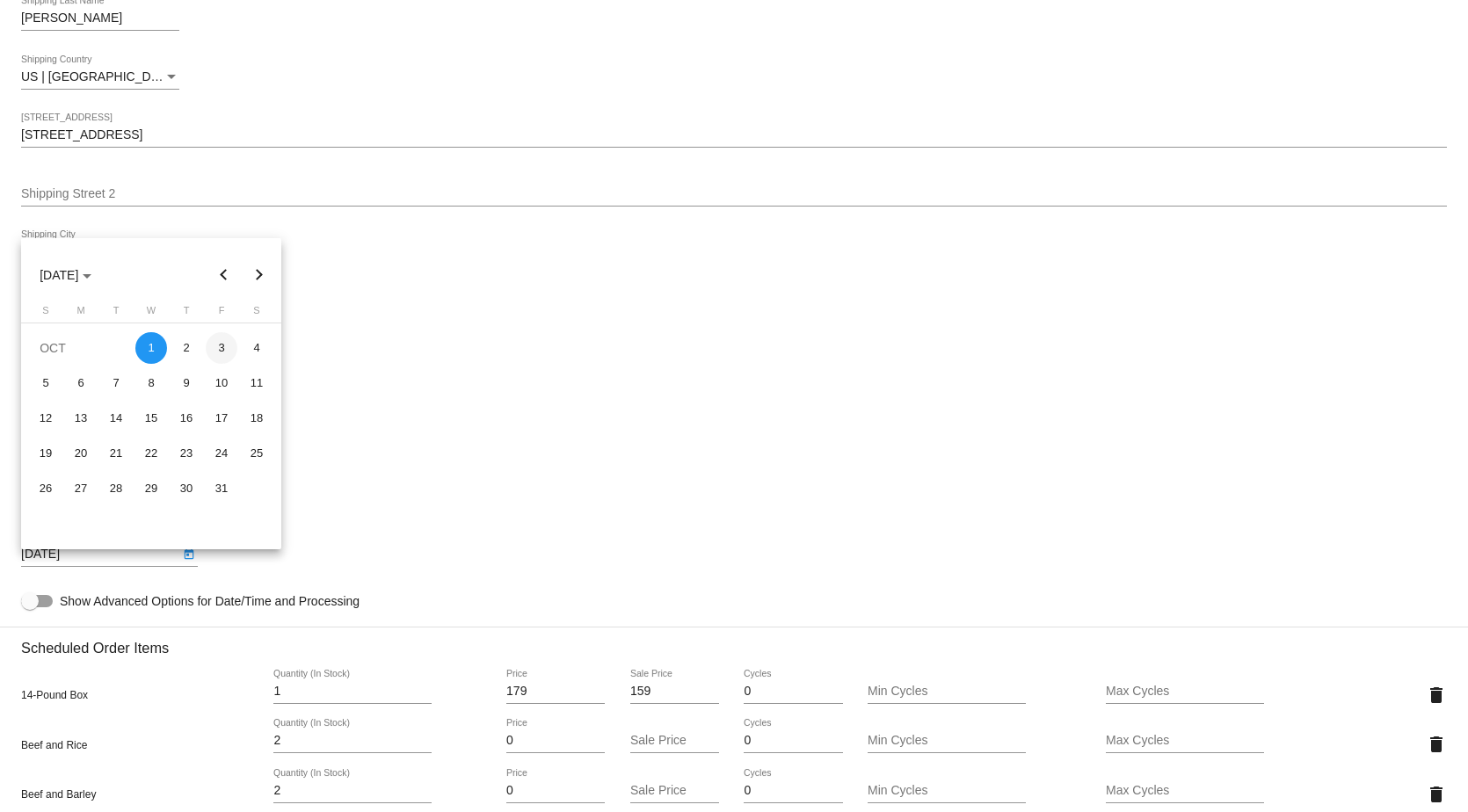
click at [209, 347] on div "3" at bounding box center [221, 347] width 31 height 31
type input "[DATE]"
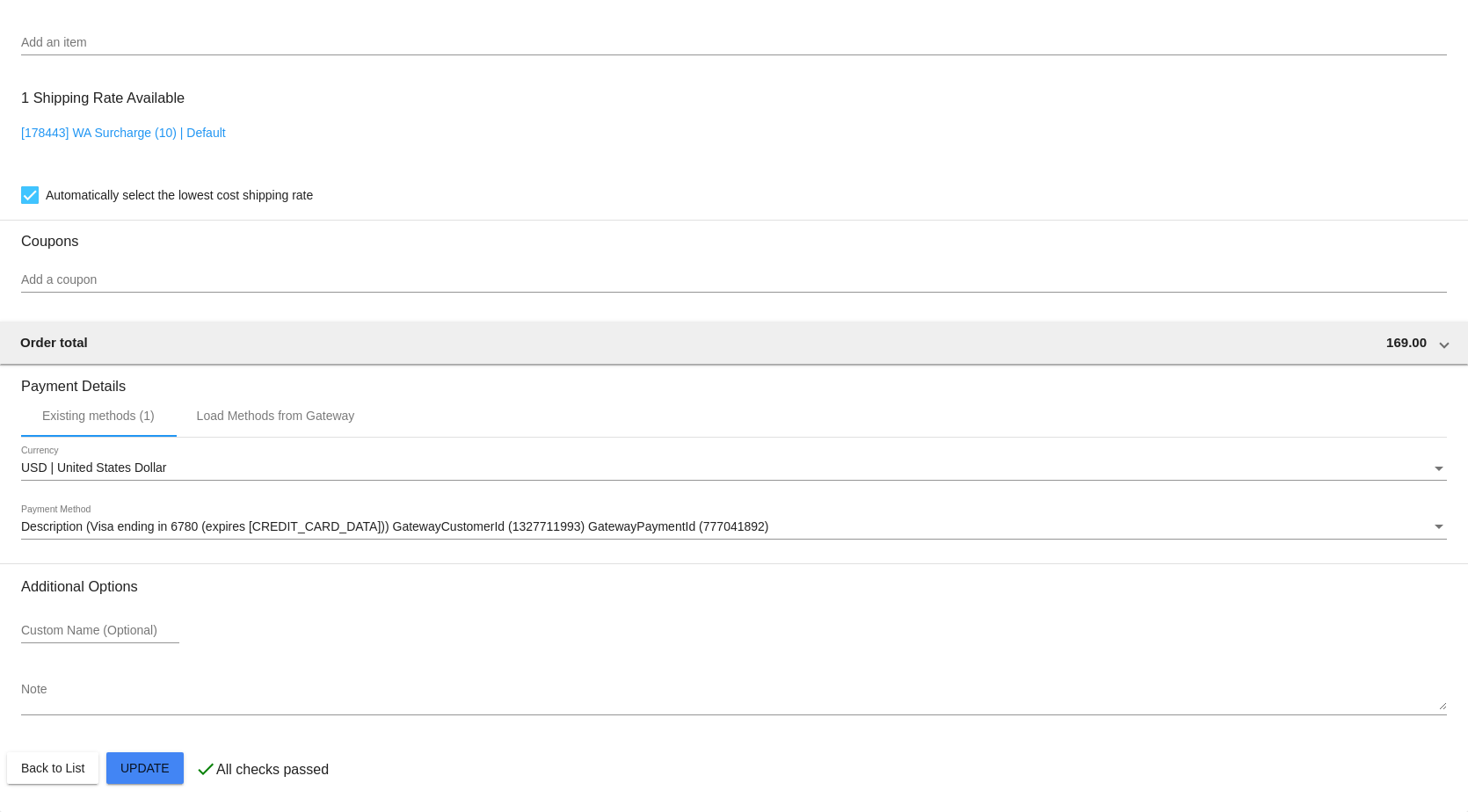
scroll to position [1519, 0]
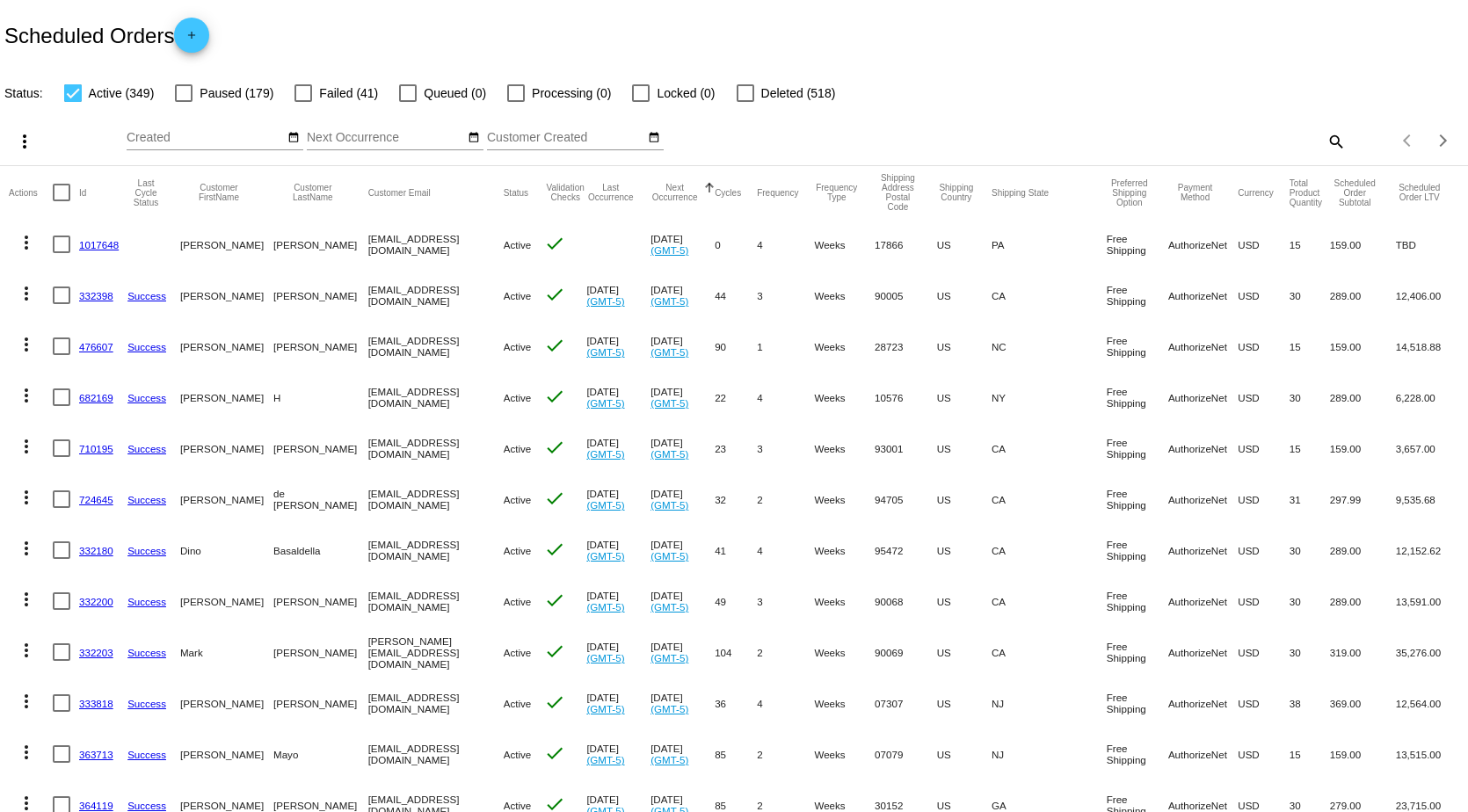
click at [93, 243] on link "1017648" at bounding box center [99, 245] width 40 height 11
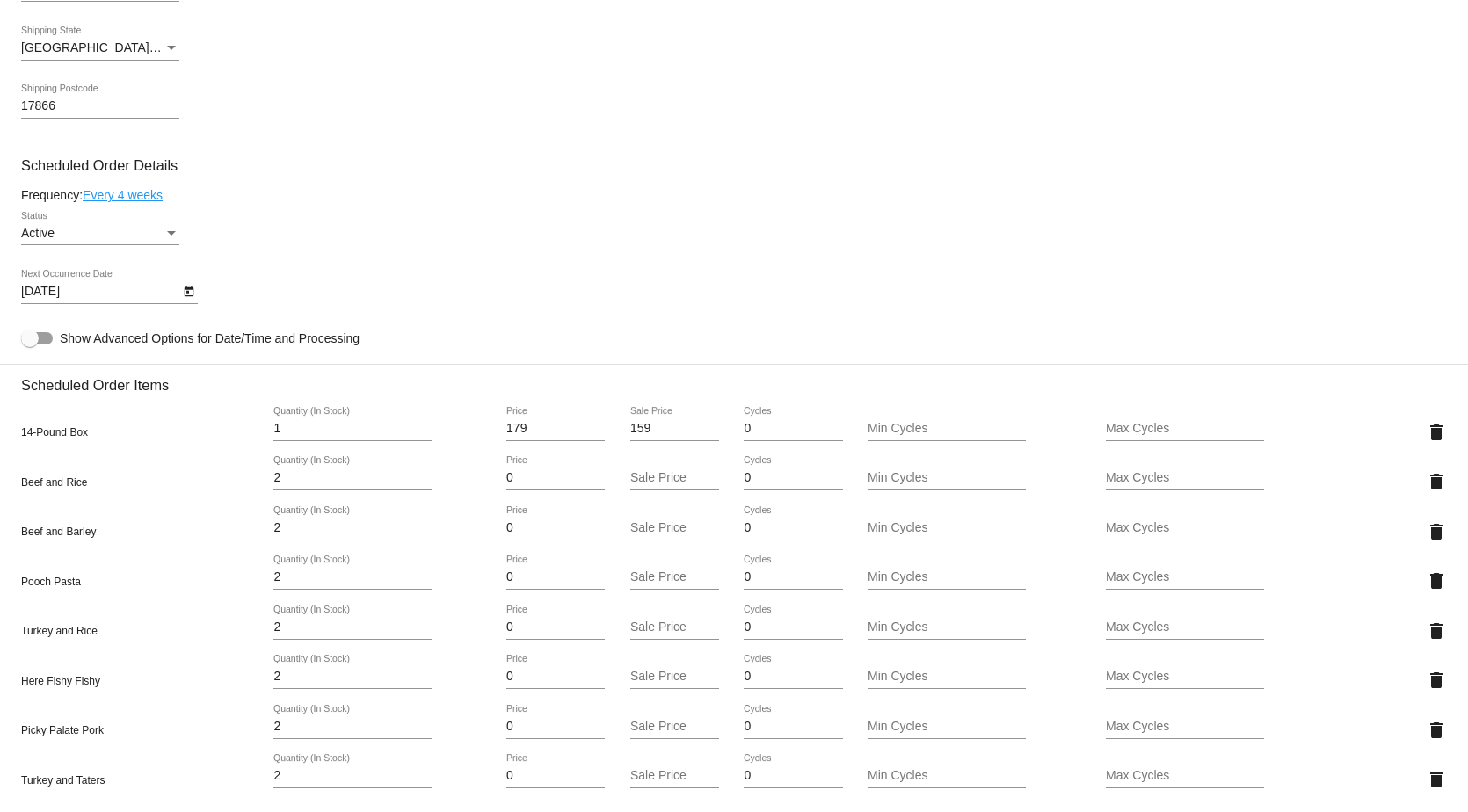
scroll to position [703, 0]
click at [188, 294] on icon "Open calendar" at bounding box center [188, 291] width 12 height 21
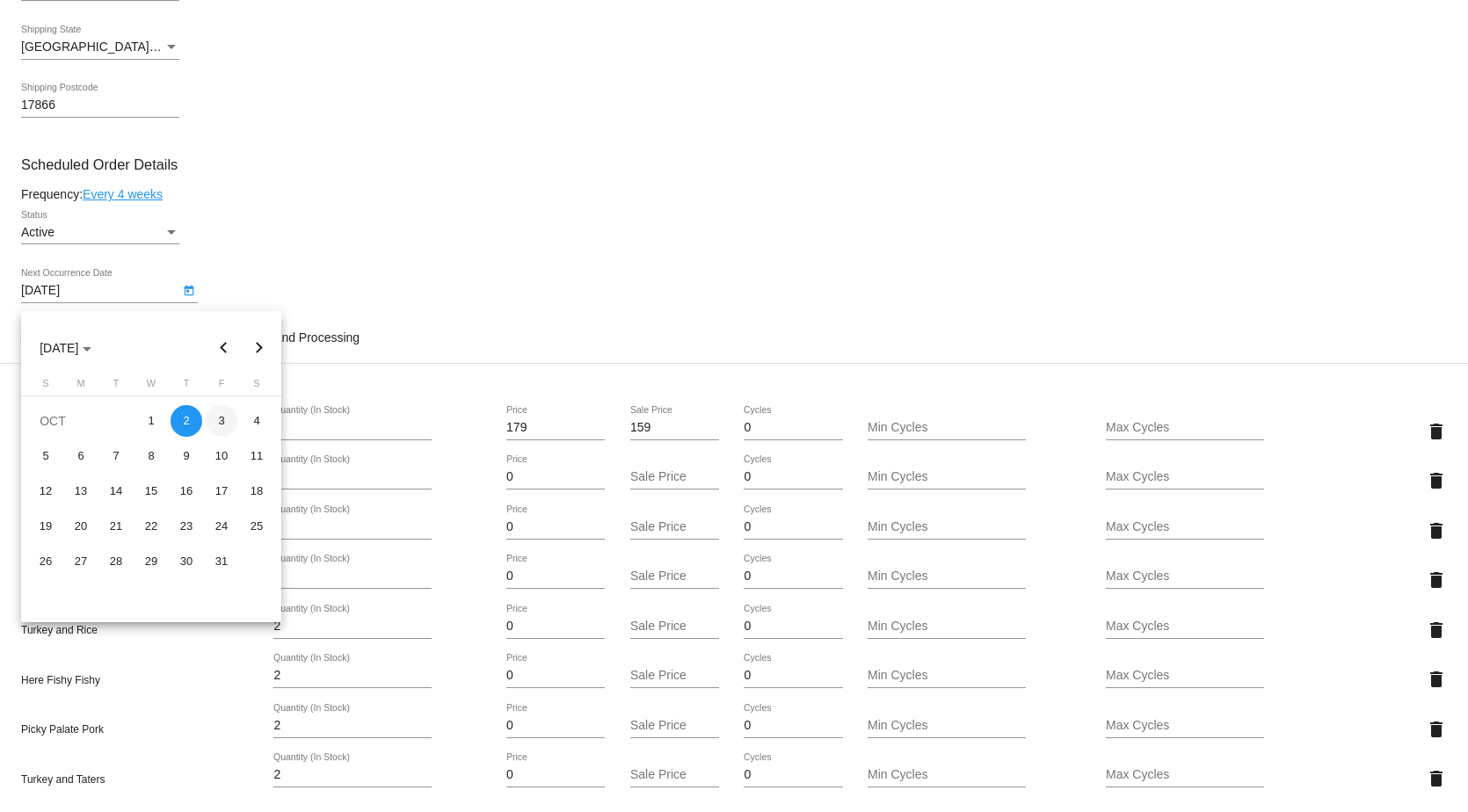
click at [223, 425] on div "3" at bounding box center [221, 420] width 31 height 31
type input "[DATE]"
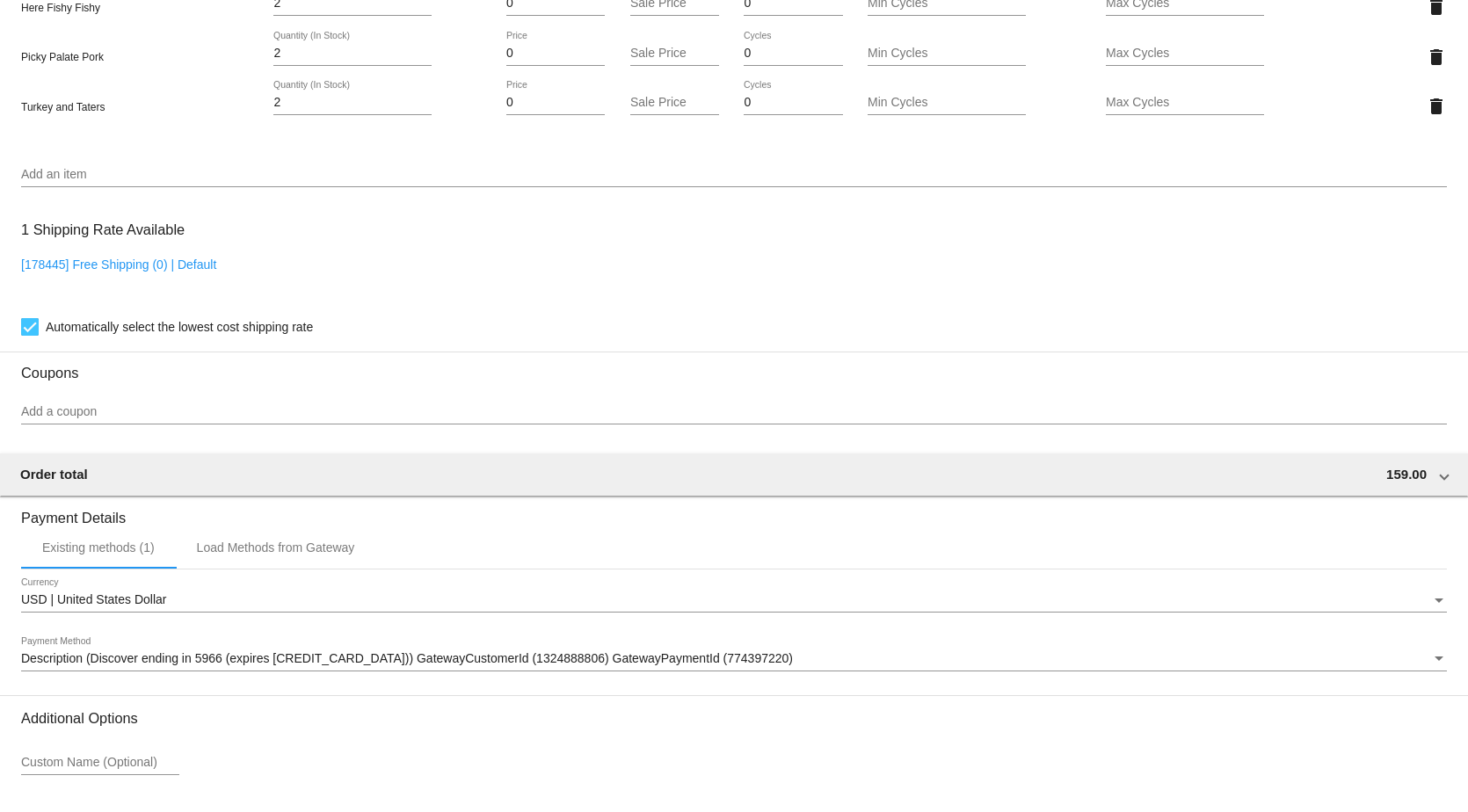
scroll to position [1519, 0]
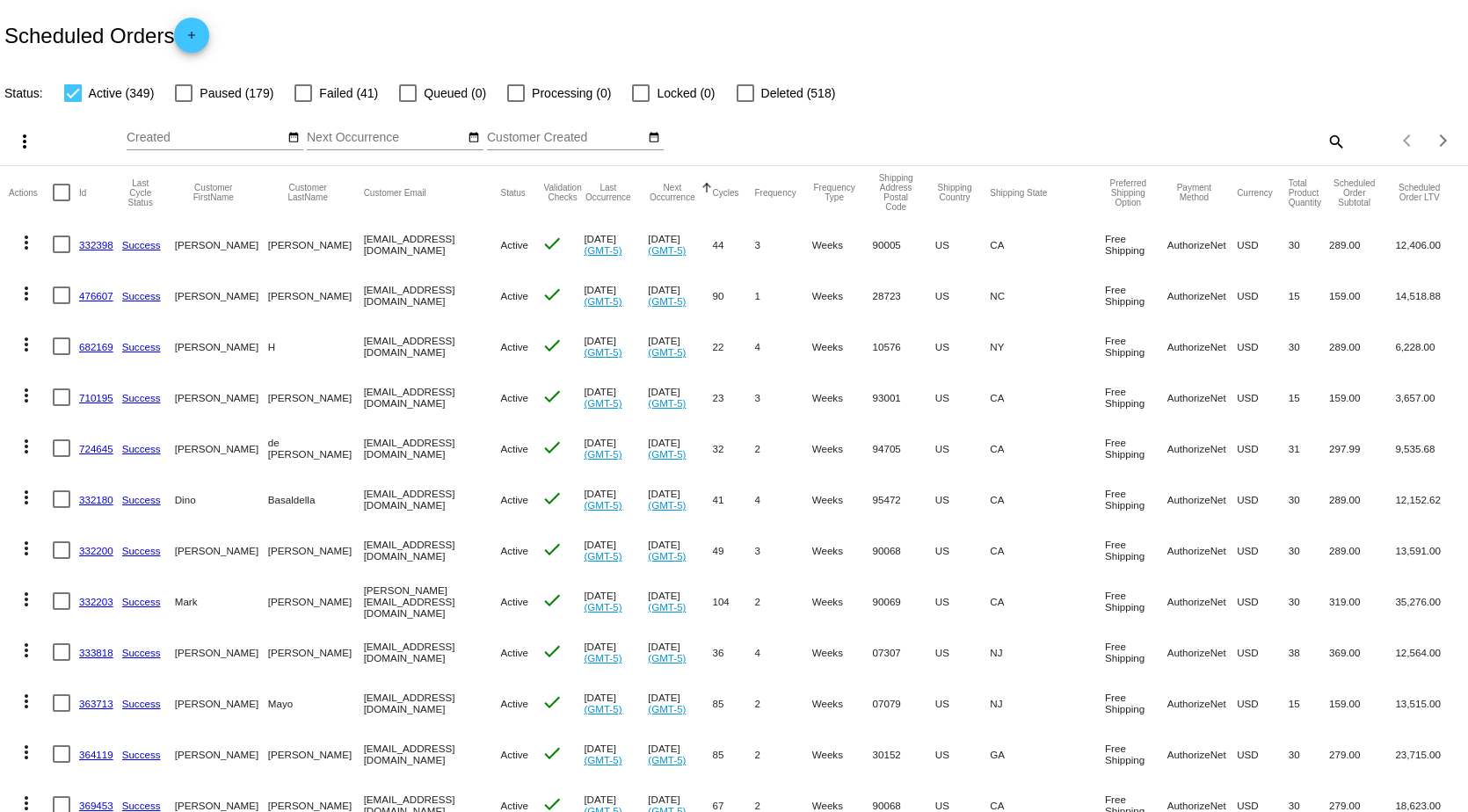
click at [1327, 142] on mat-icon "search" at bounding box center [1335, 141] width 21 height 27
click at [1078, 141] on input "Search" at bounding box center [1163, 137] width 365 height 14
type input "[PERSON_NAME]"
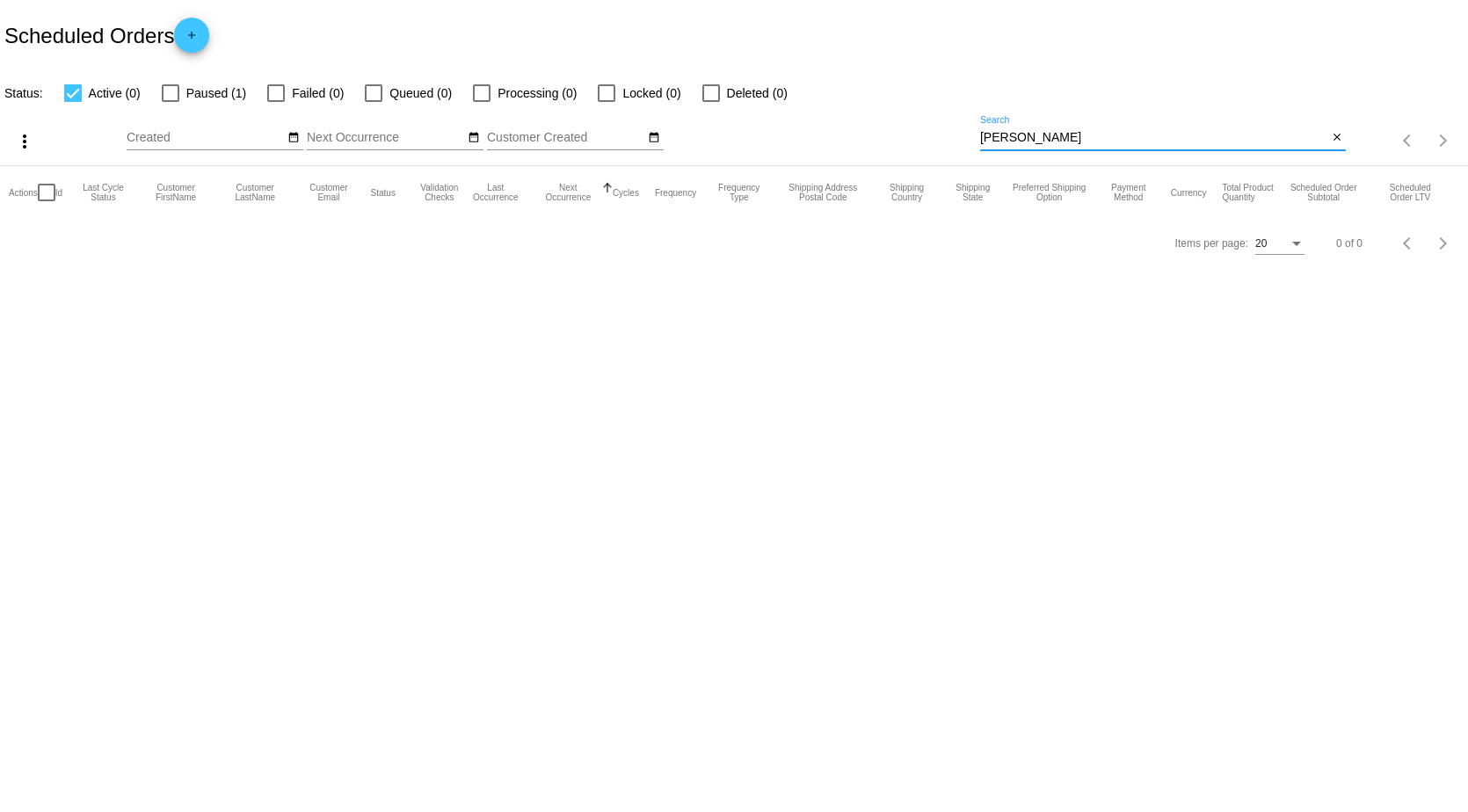
click at [172, 87] on div at bounding box center [170, 93] width 18 height 18
click at [170, 102] on input "Paused (1)" at bounding box center [169, 102] width 1 height 1
checkbox input "true"
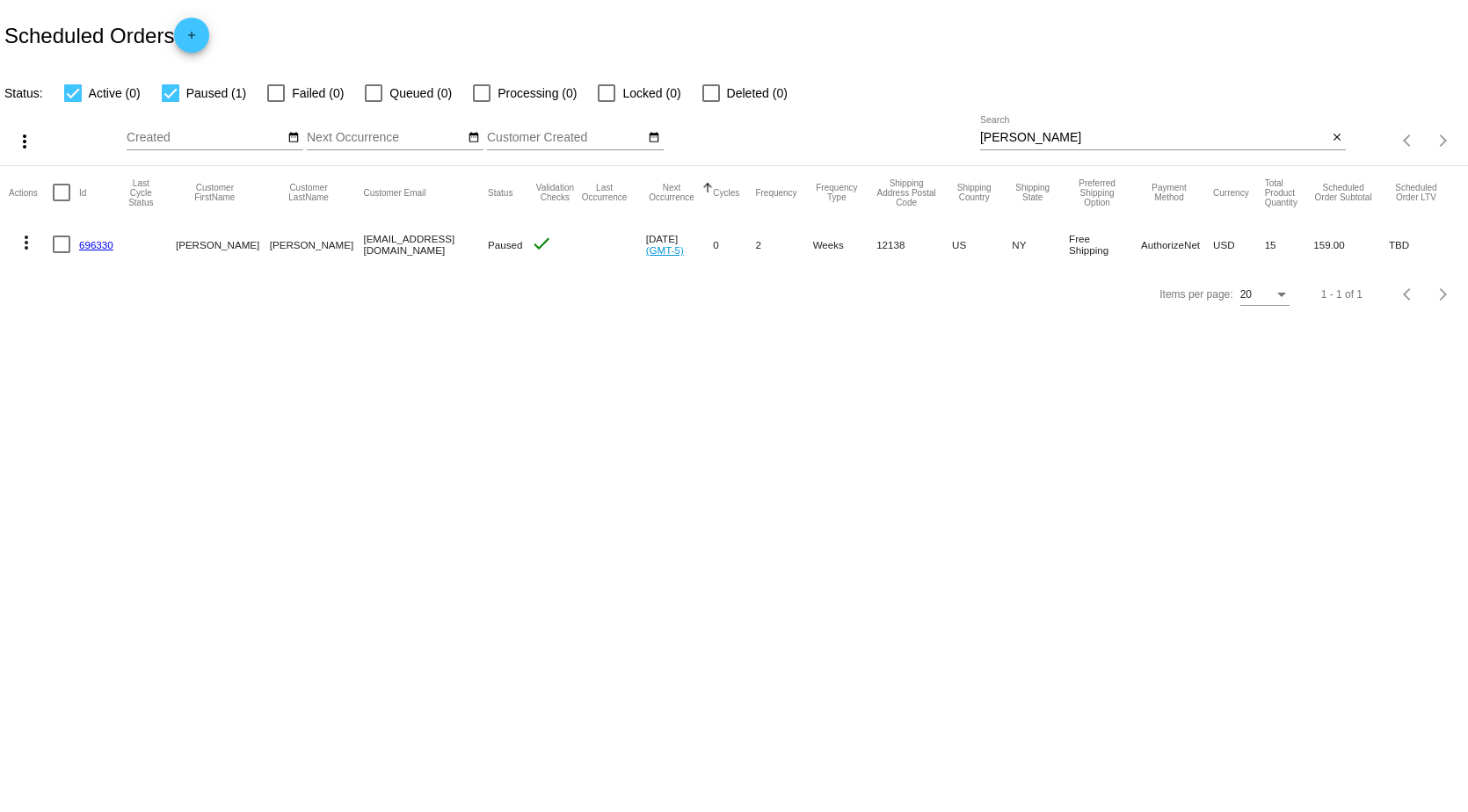
drag, startPoint x: 1032, startPoint y: 132, endPoint x: 806, endPoint y: 121, distance: 226.3
click at [808, 121] on div "more_vert Sep Jan Feb Mar [DATE]" at bounding box center [734, 135] width 1468 height 62
type input "[PERSON_NAME]"
click at [94, 245] on link "595478" at bounding box center [97, 245] width 34 height 11
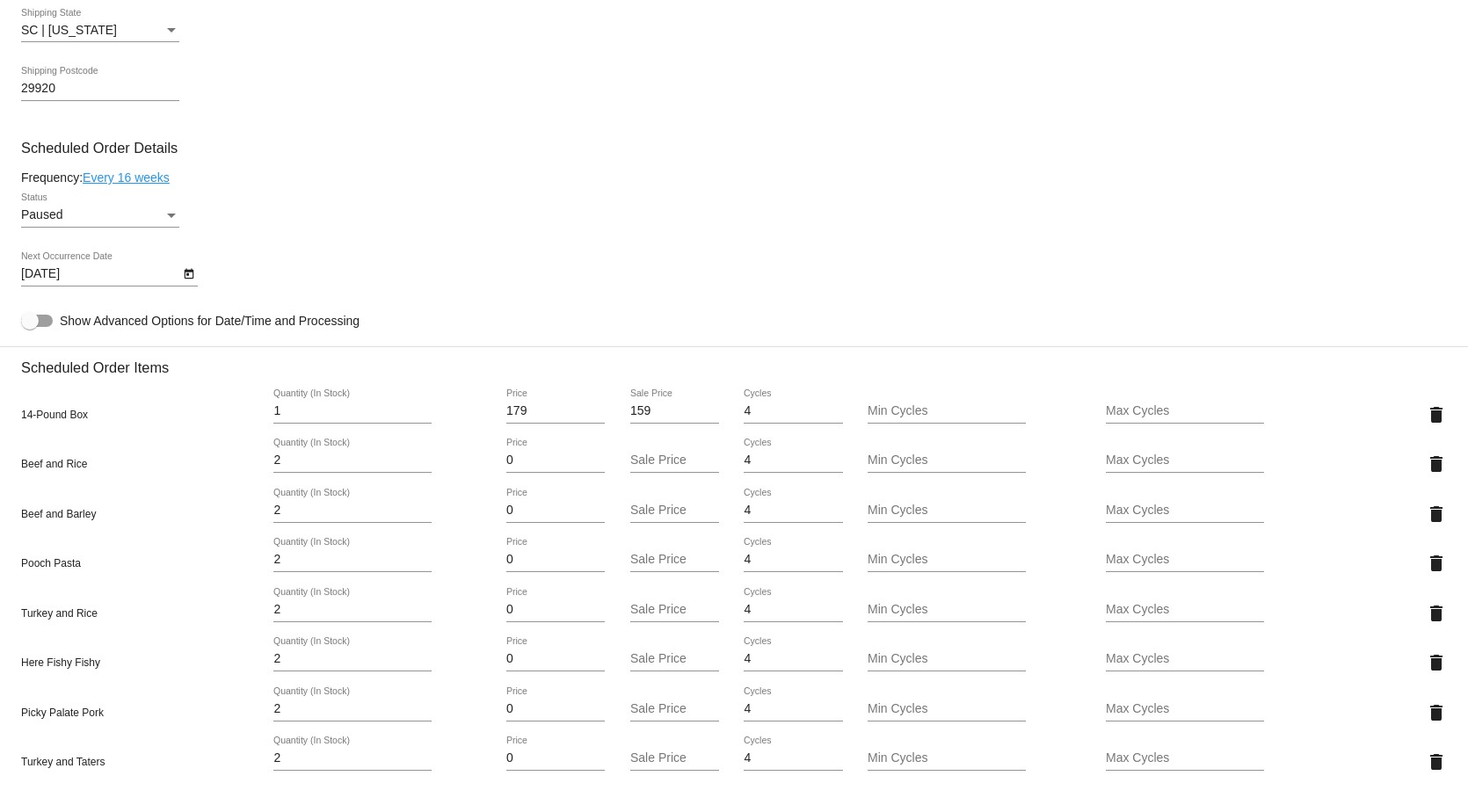
scroll to position [1055, 0]
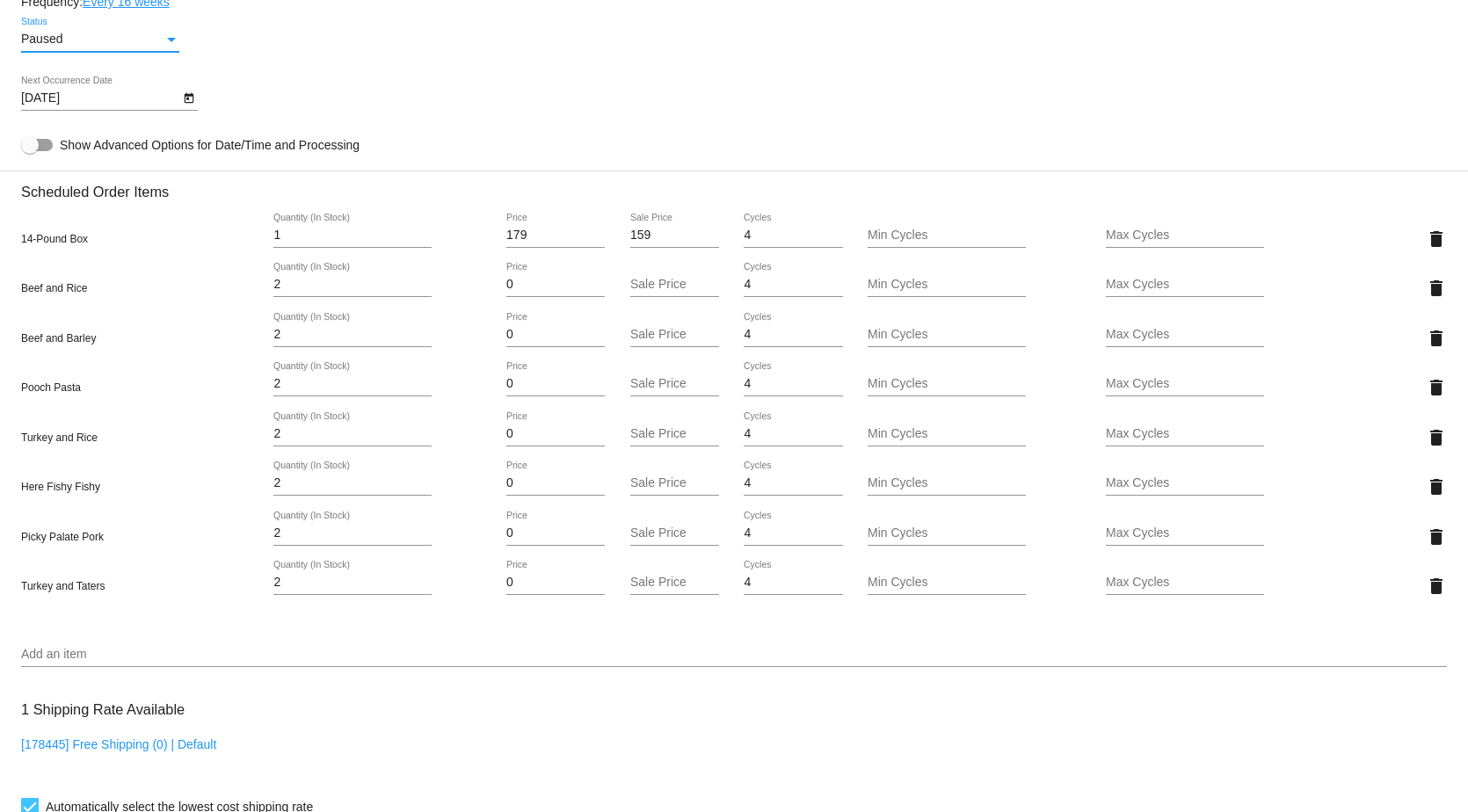
click at [167, 43] on div "Status" at bounding box center [170, 40] width 9 height 5
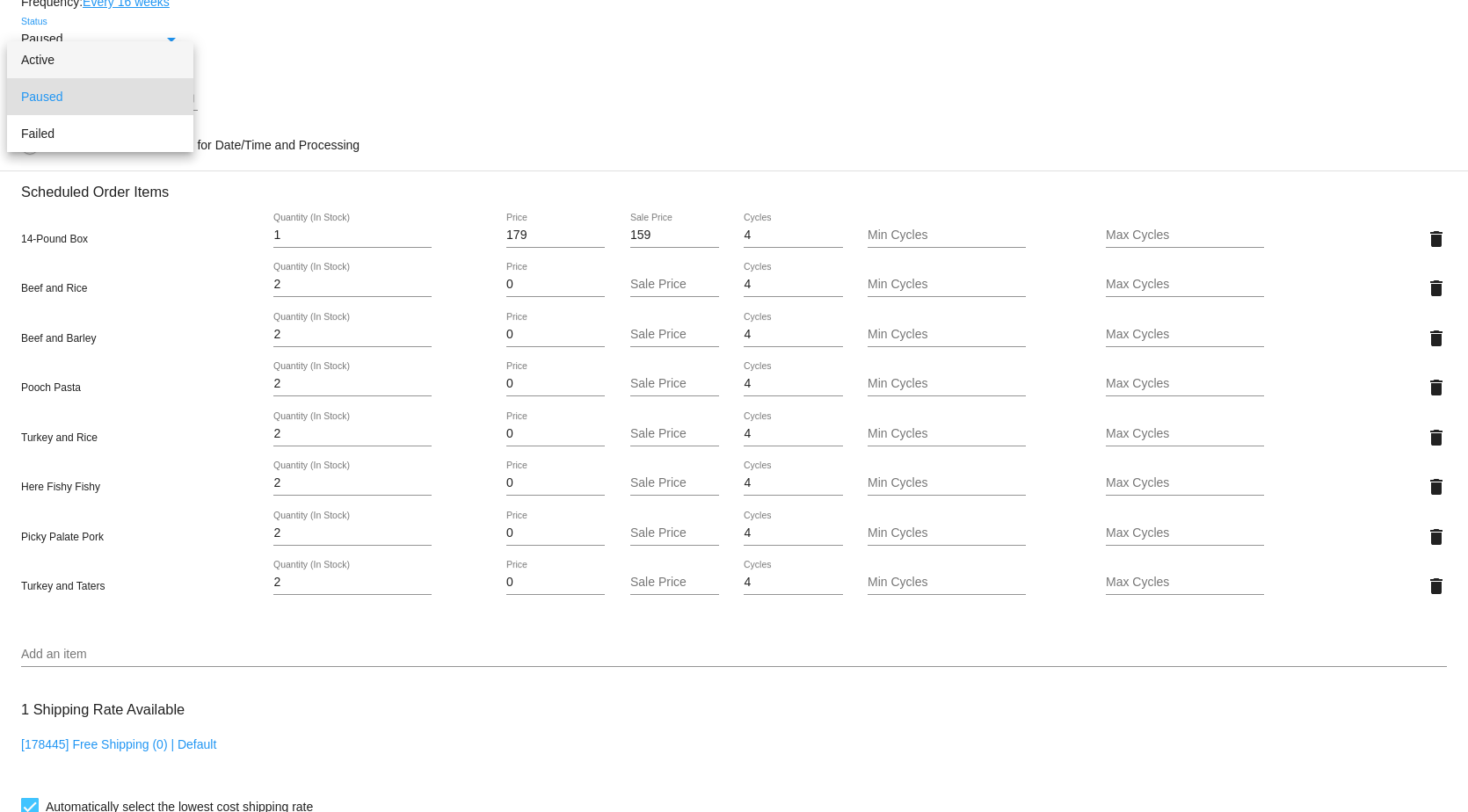
click at [151, 51] on span "Active" at bounding box center [99, 60] width 158 height 37
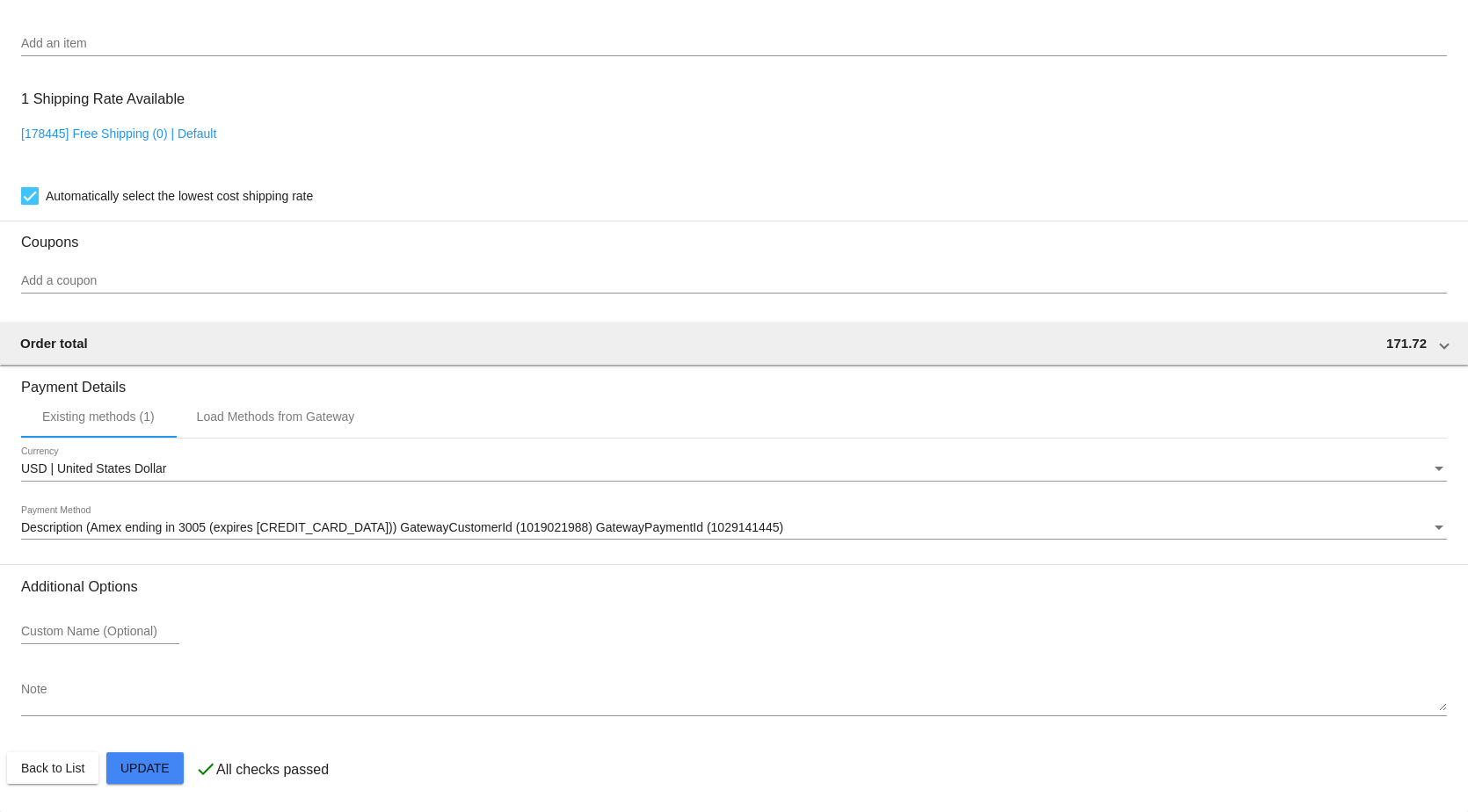
scroll to position [1678, 0]
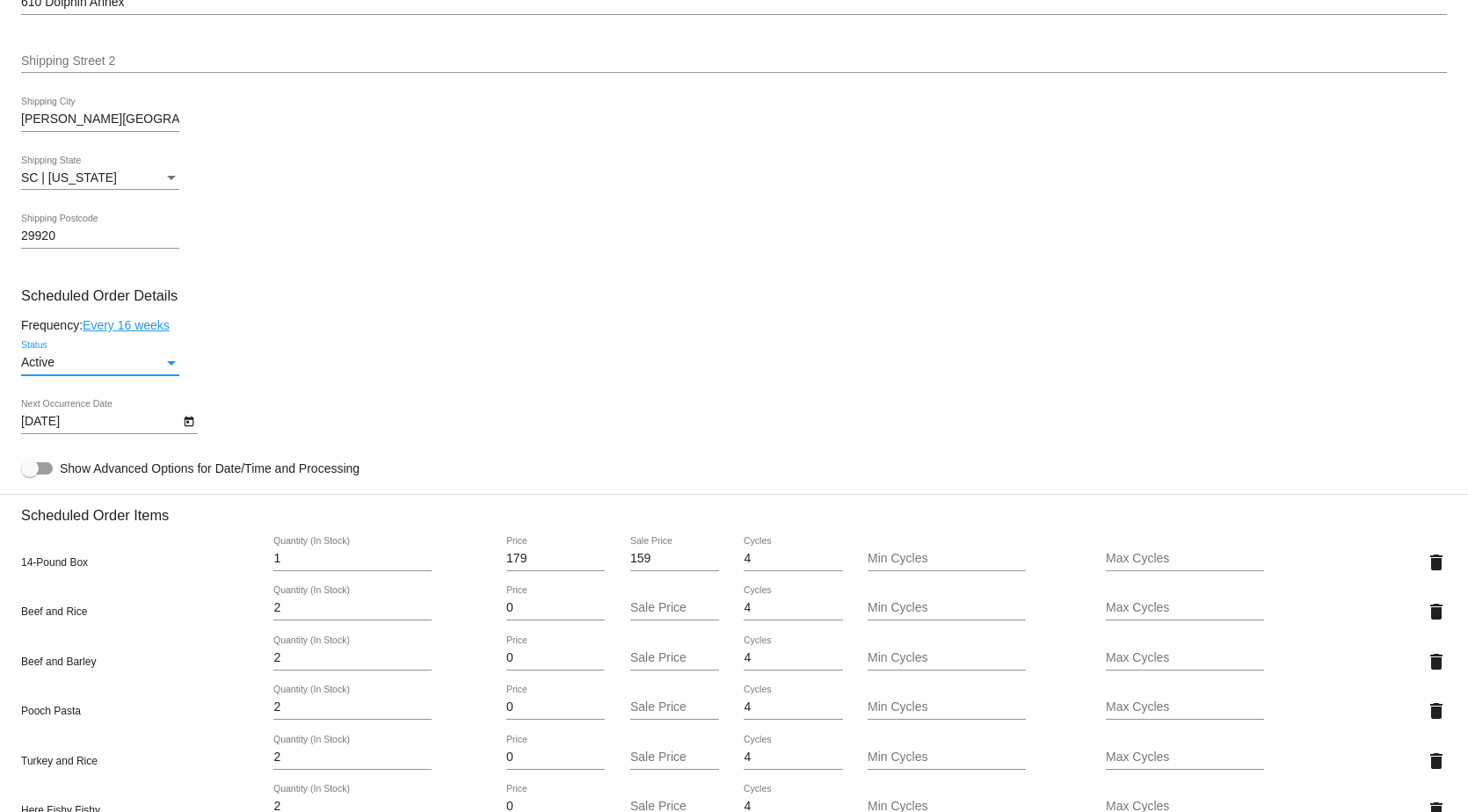
scroll to position [536, 0]
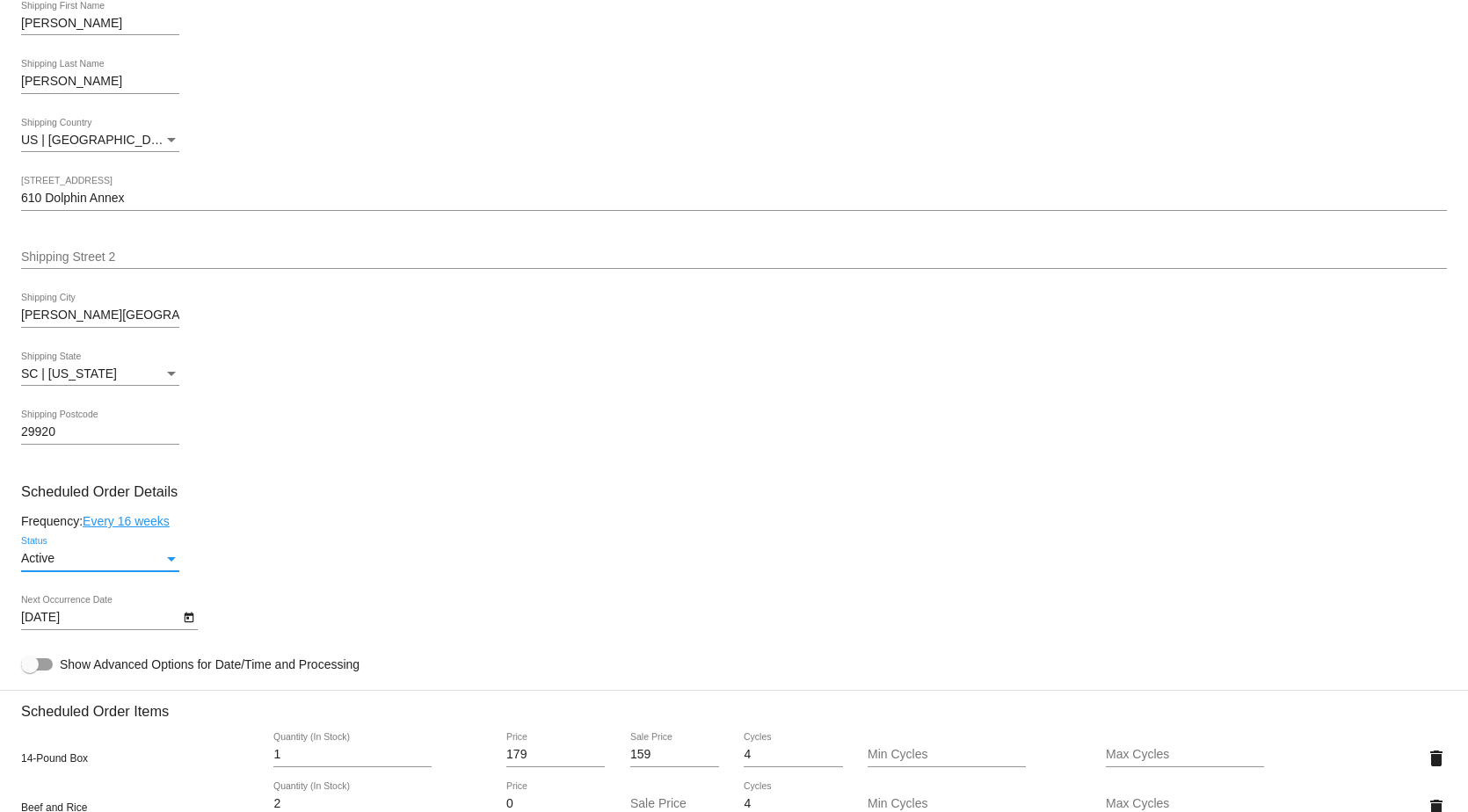
click at [183, 628] on icon "Open calendar" at bounding box center [188, 618] width 12 height 21
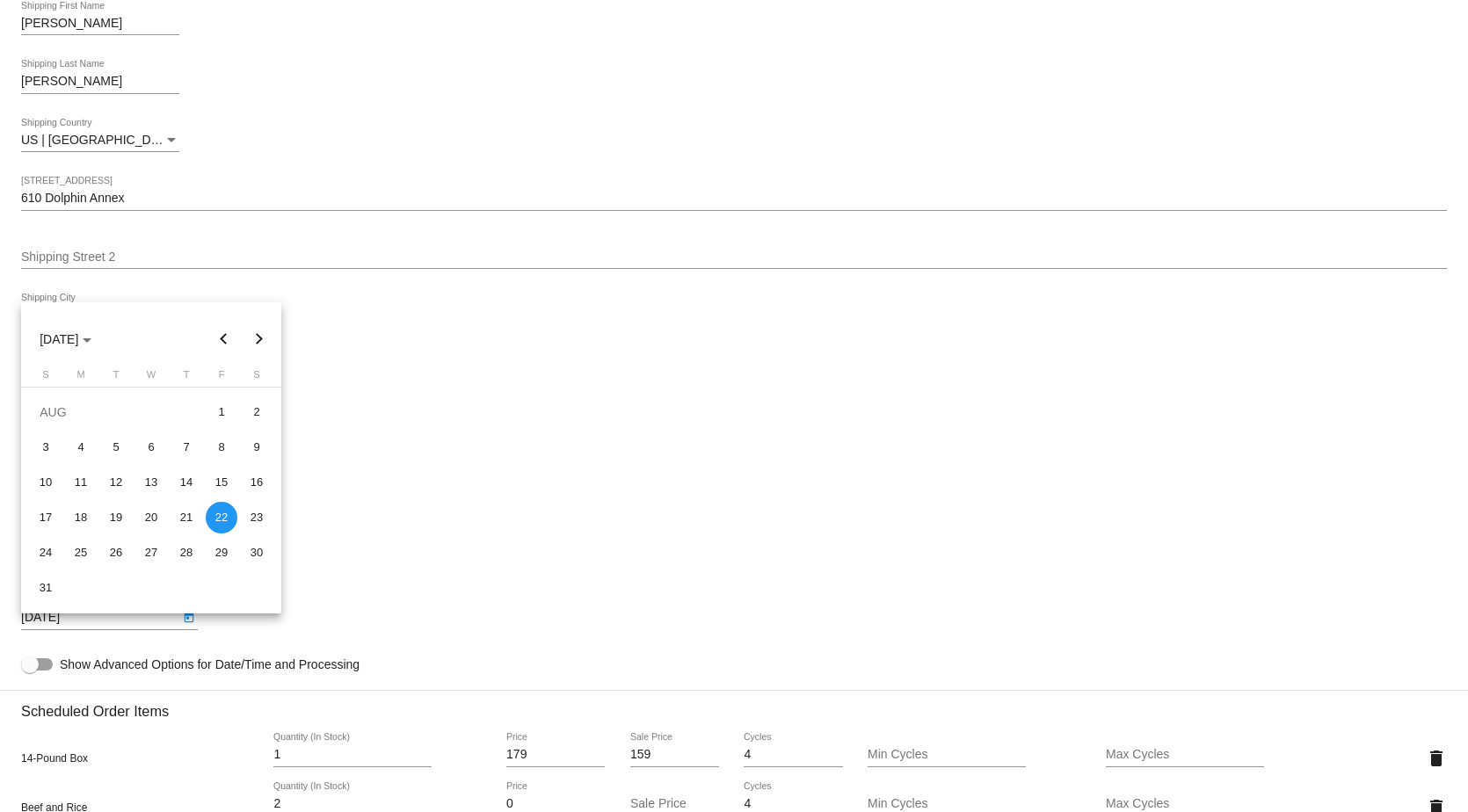
click at [261, 336] on button "Next month" at bounding box center [258, 339] width 35 height 35
click at [253, 553] on div "27" at bounding box center [256, 552] width 31 height 31
type input "[DATE]"
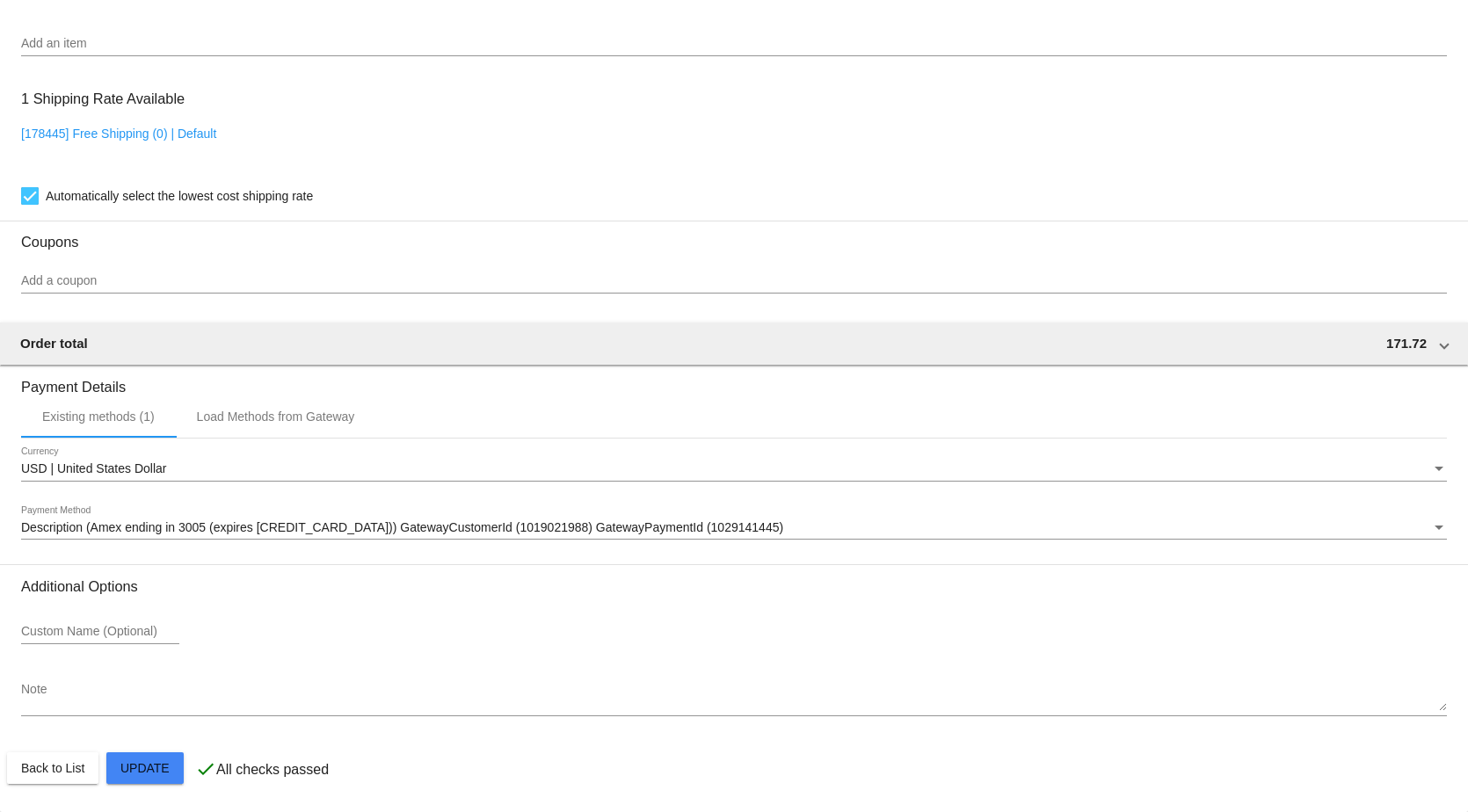
scroll to position [1678, 0]
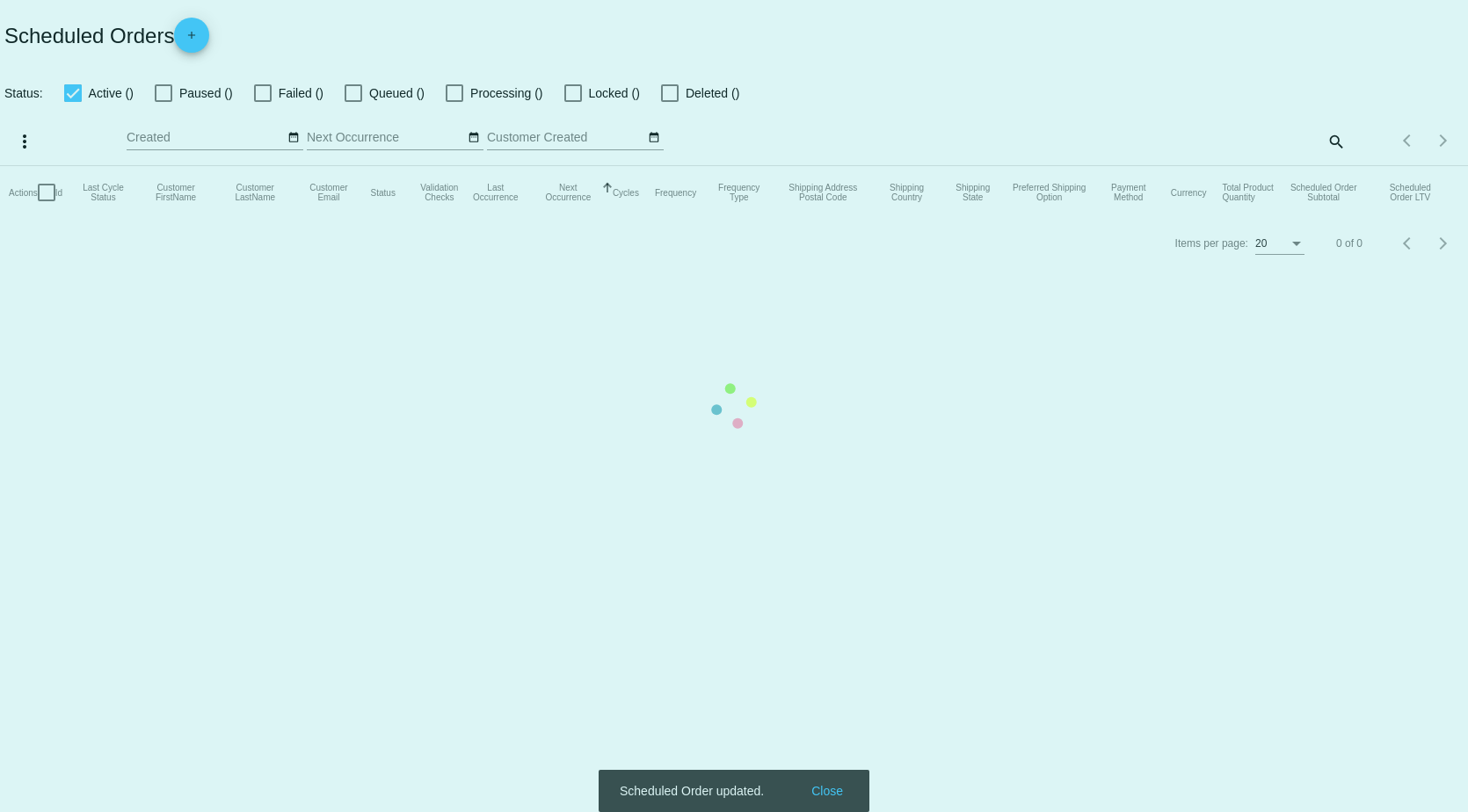
checkbox input "true"
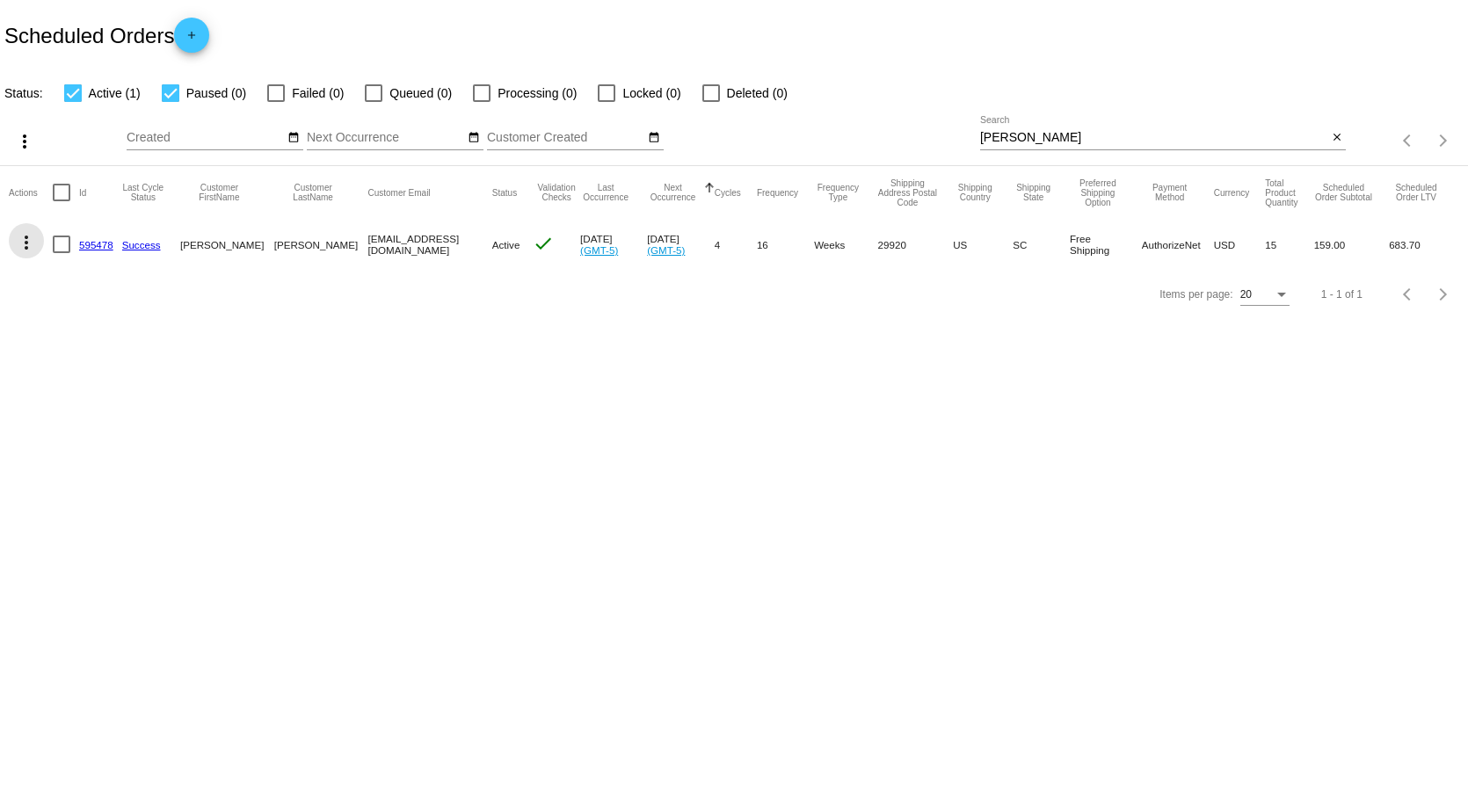
click at [27, 238] on mat-icon "more_vert" at bounding box center [27, 242] width 21 height 21
click at [88, 364] on span "Process Now" at bounding box center [97, 369] width 72 height 14
drag, startPoint x: 1034, startPoint y: 134, endPoint x: 770, endPoint y: 148, distance: 264.4
click at [833, 132] on div "more_vert Sep Jan Feb Mar [DATE]" at bounding box center [734, 135] width 1468 height 62
type input "gray"
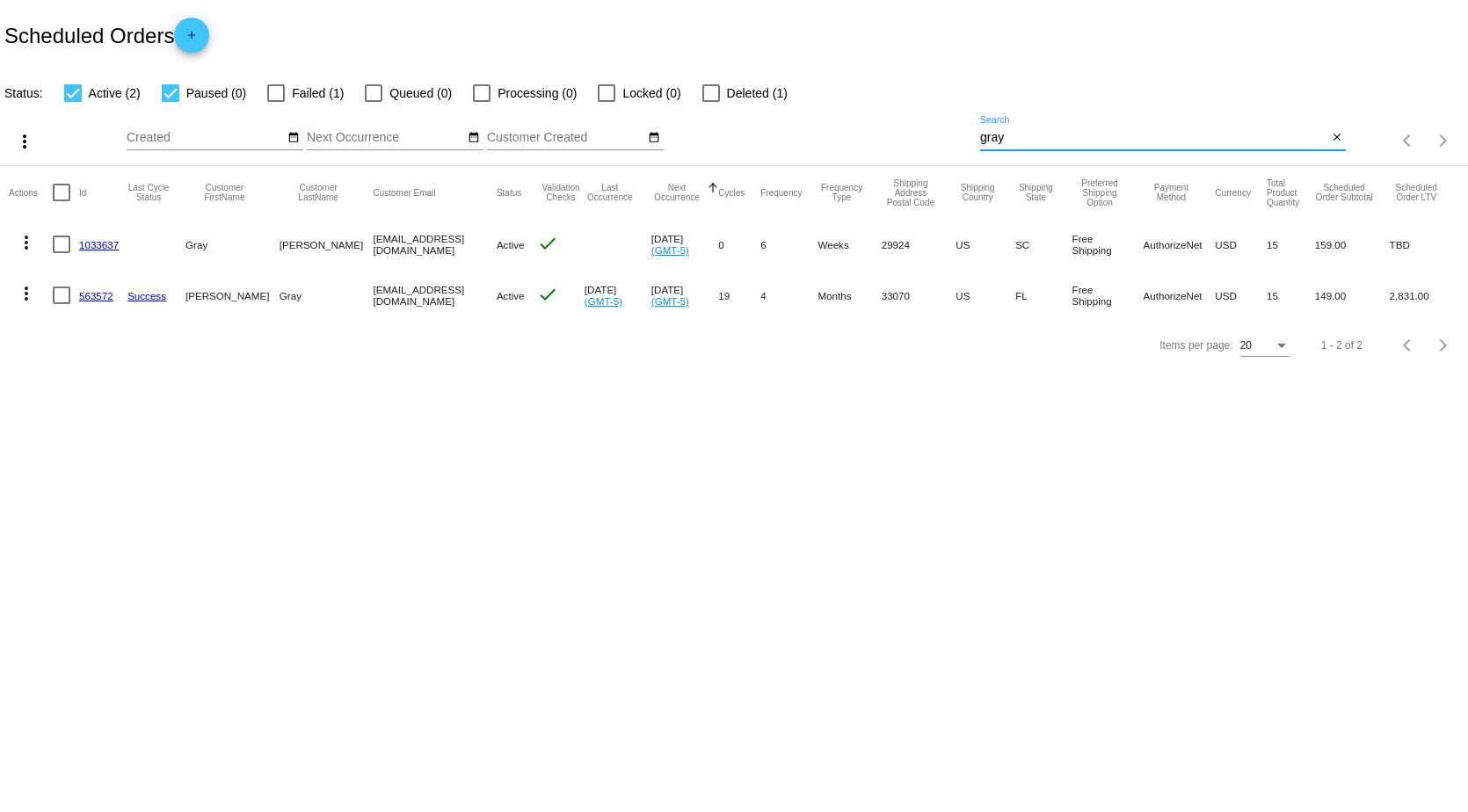
click at [96, 291] on link "563572" at bounding box center [97, 295] width 34 height 11
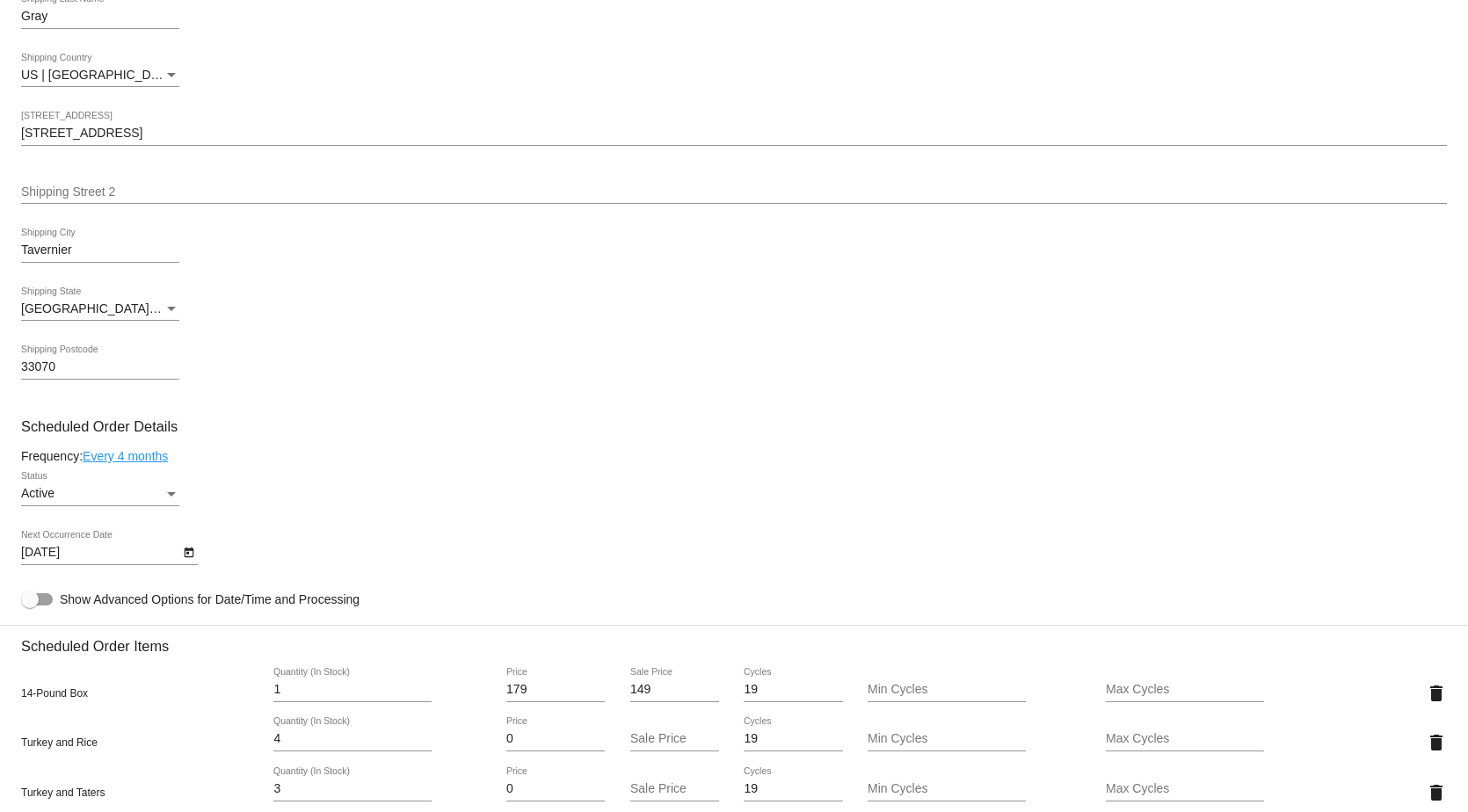
scroll to position [615, 0]
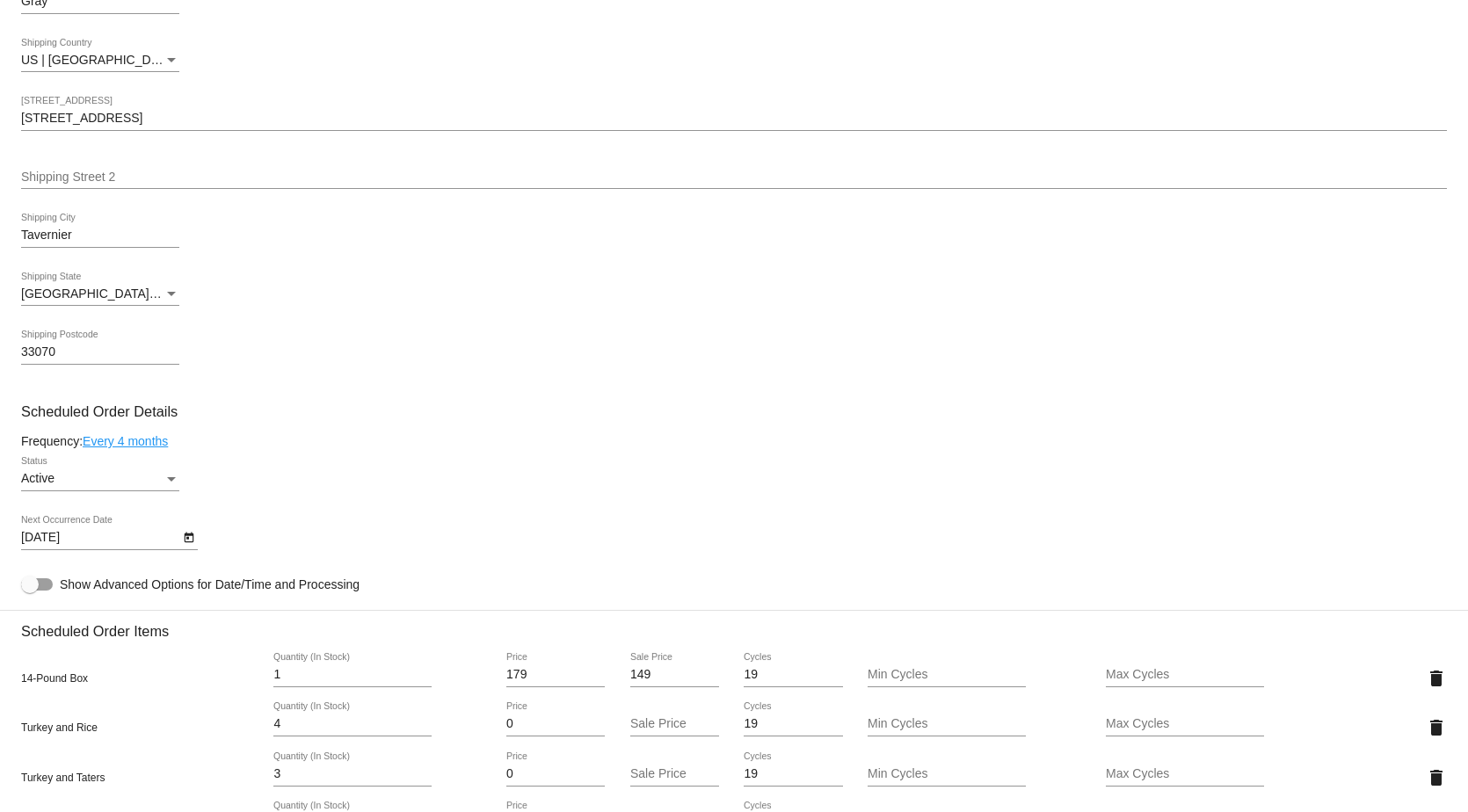
click at [190, 549] on icon "Open calendar" at bounding box center [188, 538] width 12 height 21
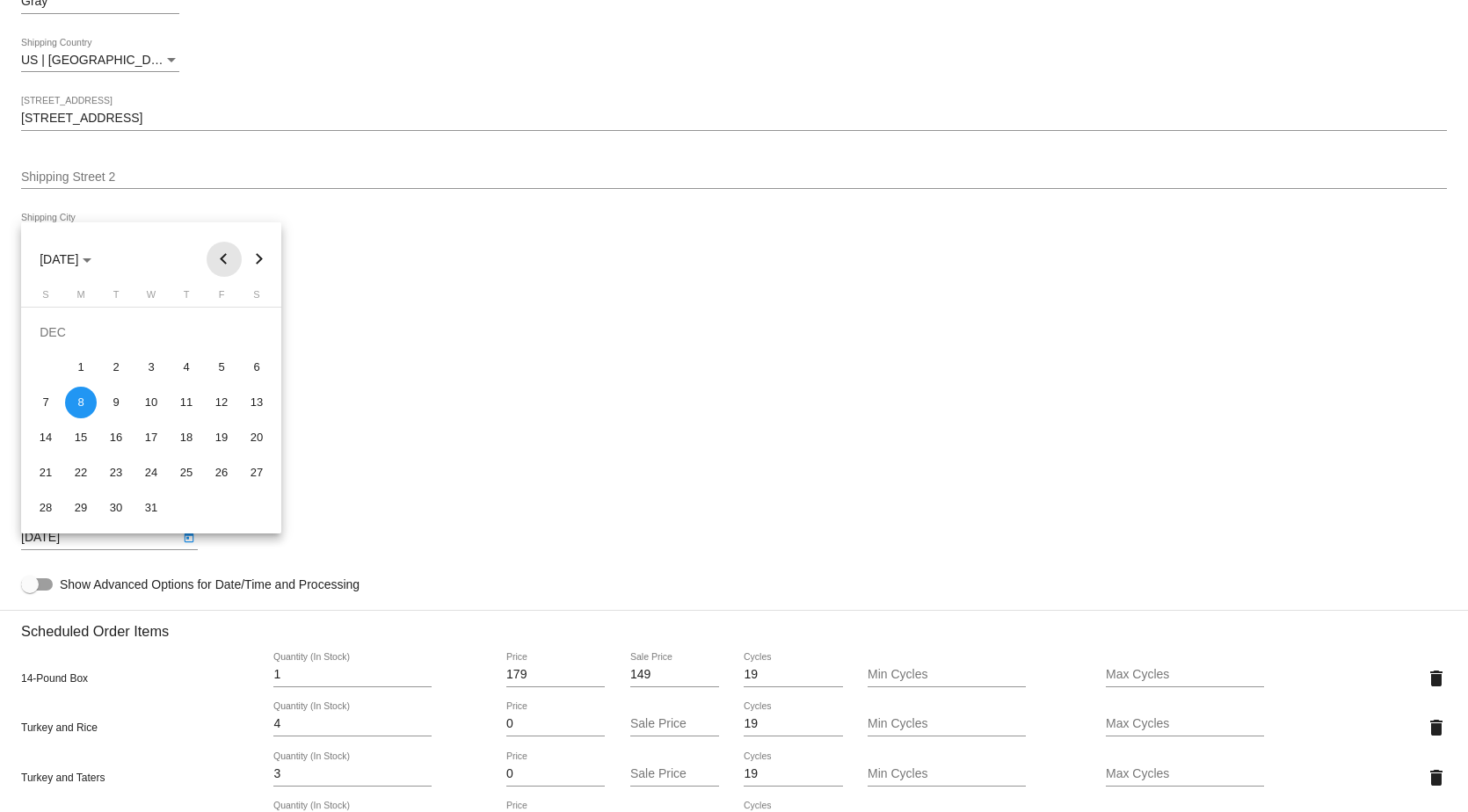
click at [228, 257] on button "Previous month" at bounding box center [223, 258] width 35 height 35
click at [250, 475] on div "27" at bounding box center [256, 472] width 31 height 31
type input "[DATE]"
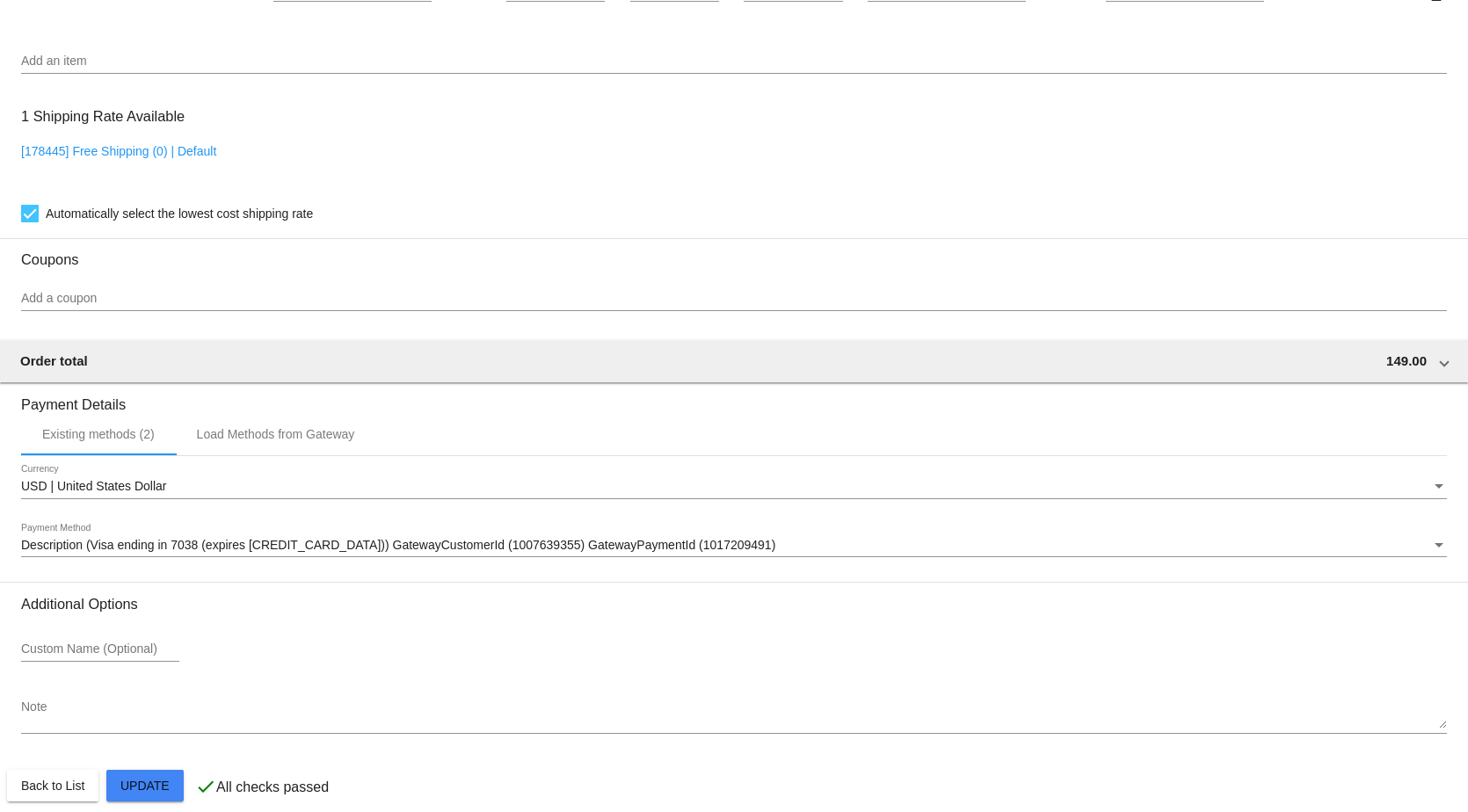
scroll to position [1579, 0]
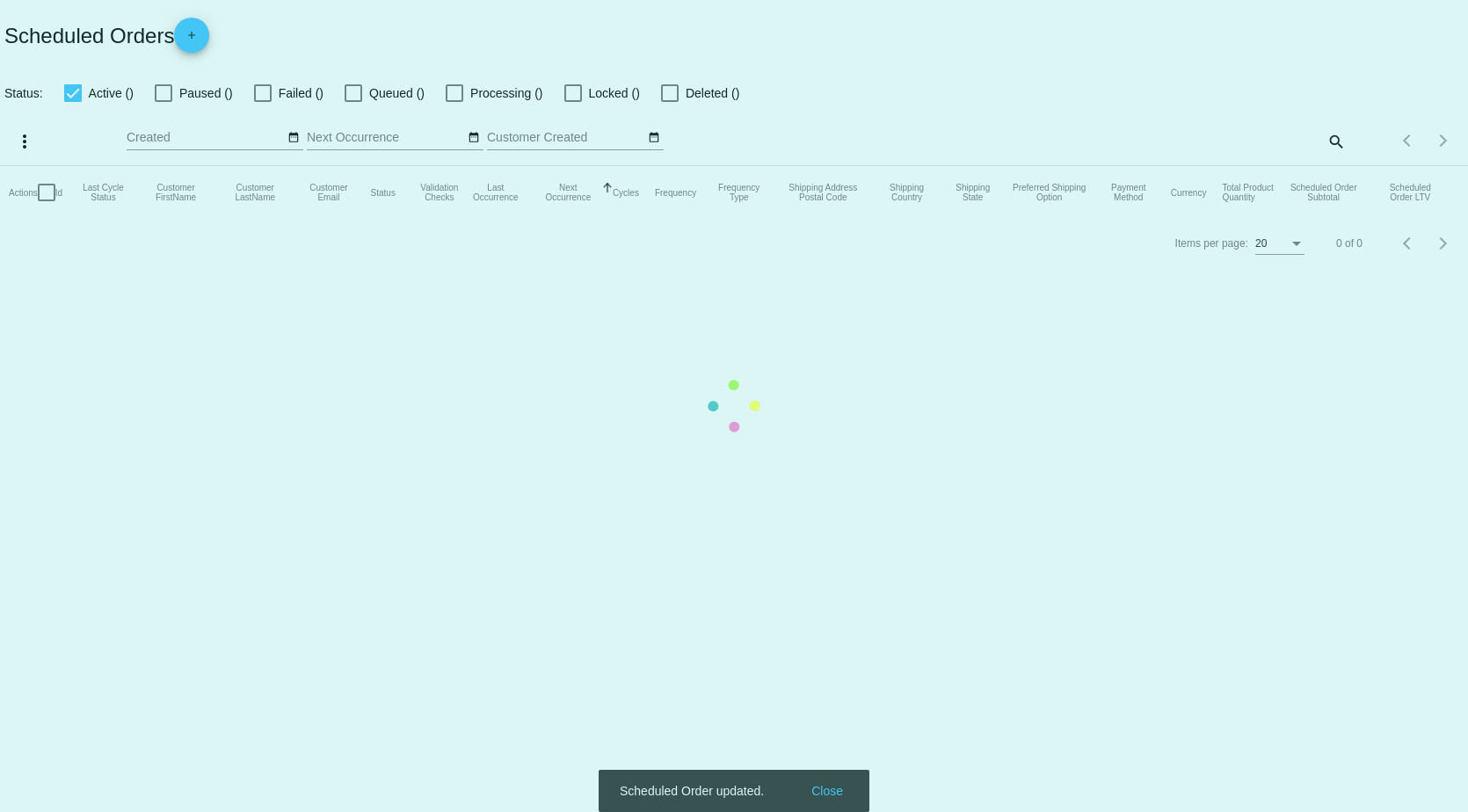
drag, startPoint x: 44, startPoint y: 766, endPoint x: 223, endPoint y: 765, distance: 179.0
checkbox input "true"
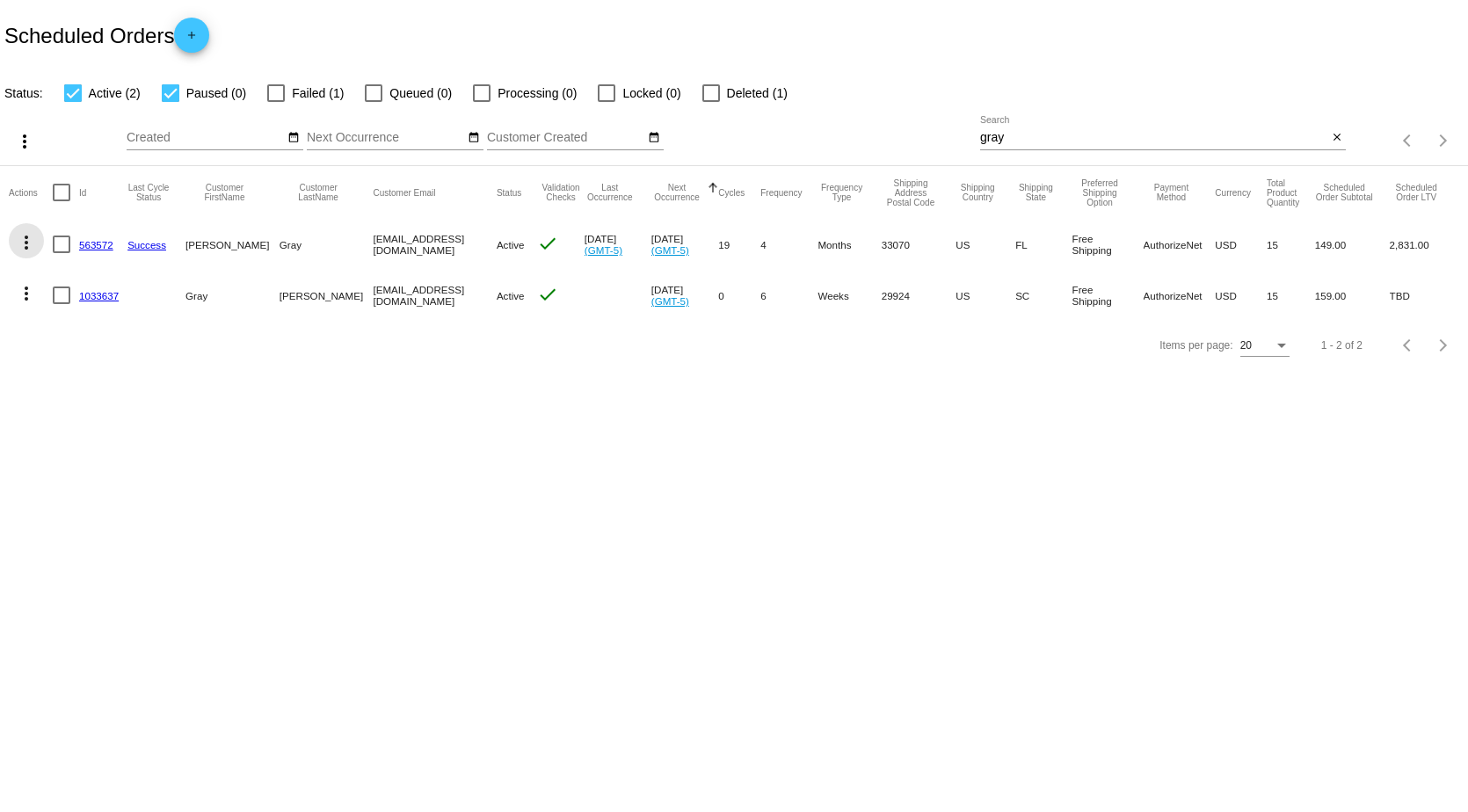
click at [20, 241] on mat-icon "more_vert" at bounding box center [27, 242] width 21 height 21
click at [117, 366] on span "Process Now" at bounding box center [97, 369] width 72 height 14
